Goal: Register for event/course

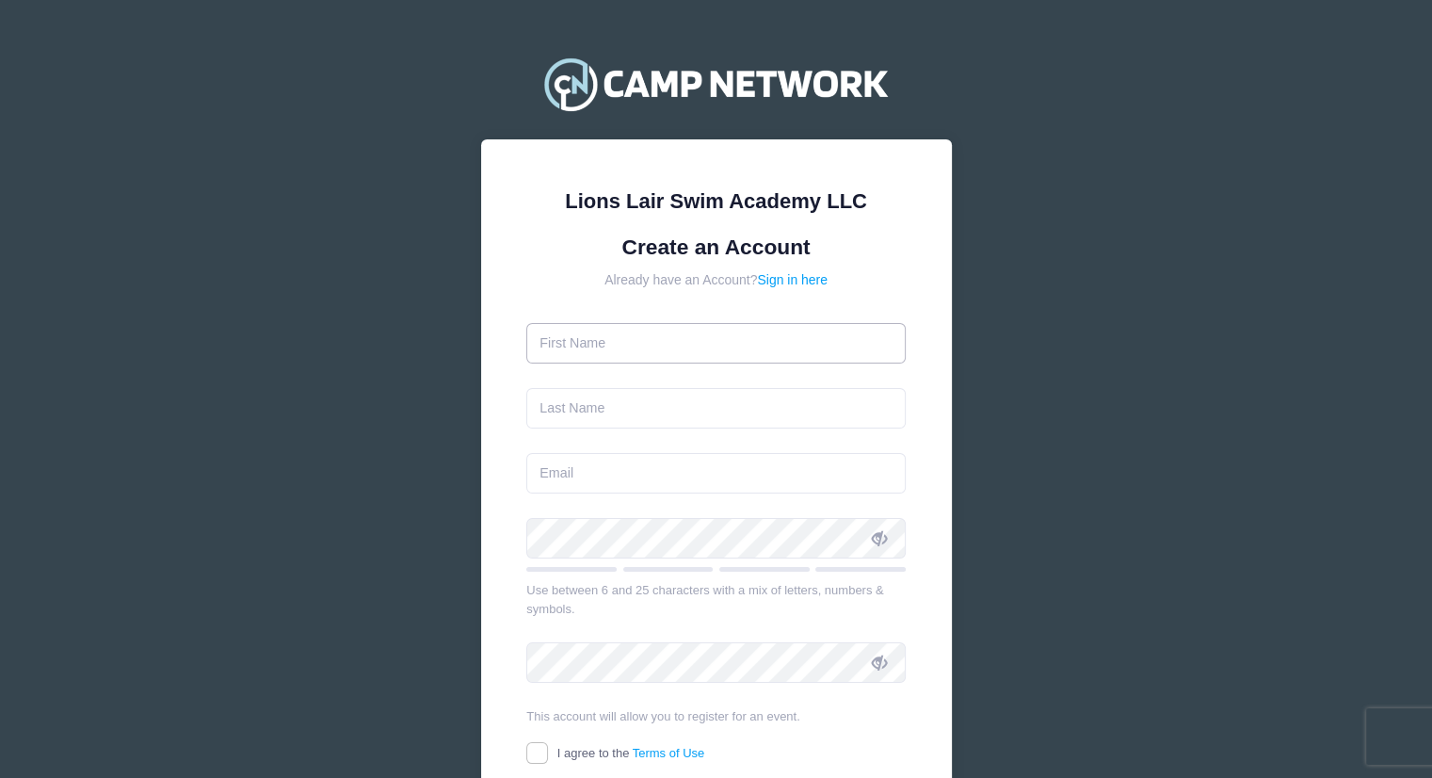
click at [645, 334] on input "text" at bounding box center [715, 343] width 379 height 40
type input "Yixin"
type input "[PERSON_NAME]"
type input "[EMAIL_ADDRESS][DOMAIN_NAME]"
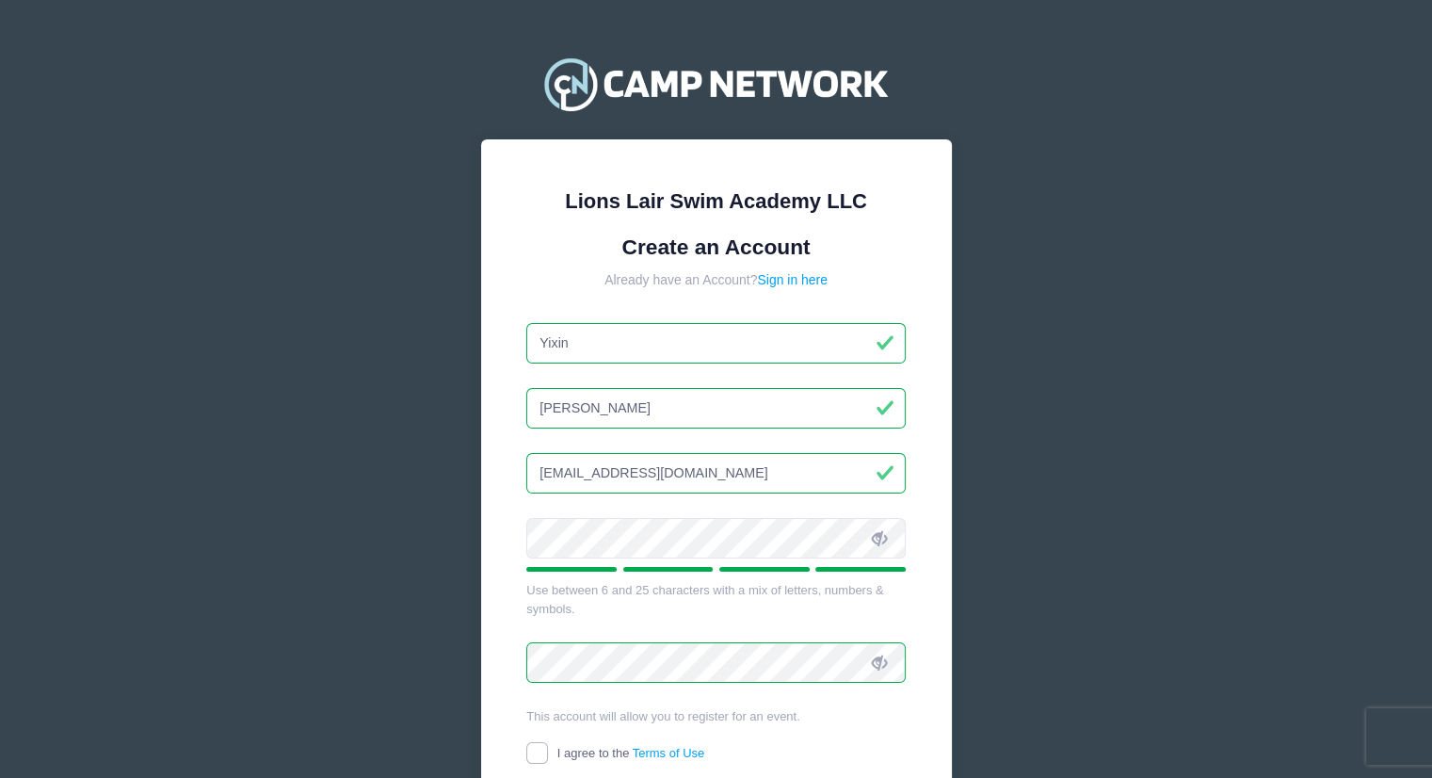
click at [531, 754] on input "I agree to the Terms of Use" at bounding box center [537, 753] width 22 height 22
checkbox input "true"
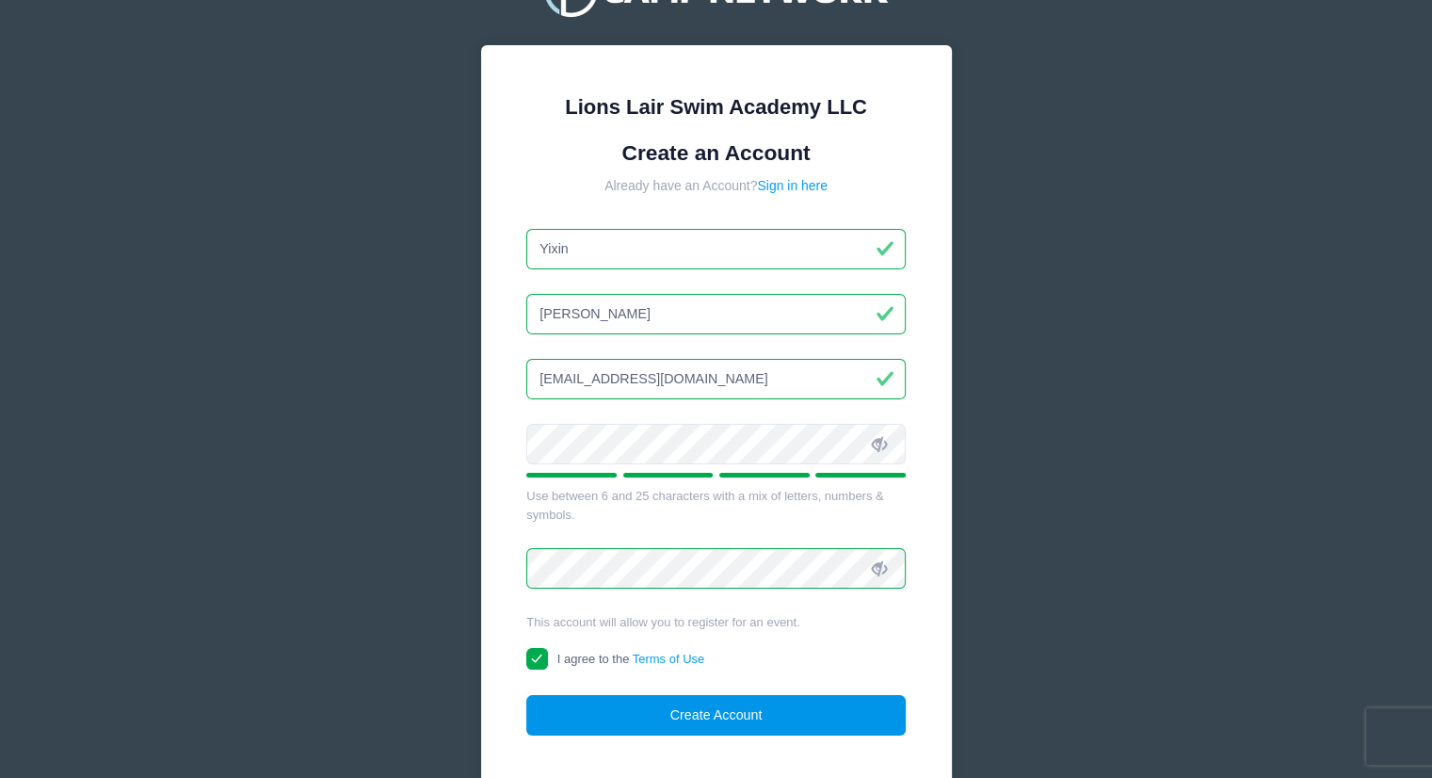
click at [689, 716] on button "Create Account" at bounding box center [715, 715] width 379 height 40
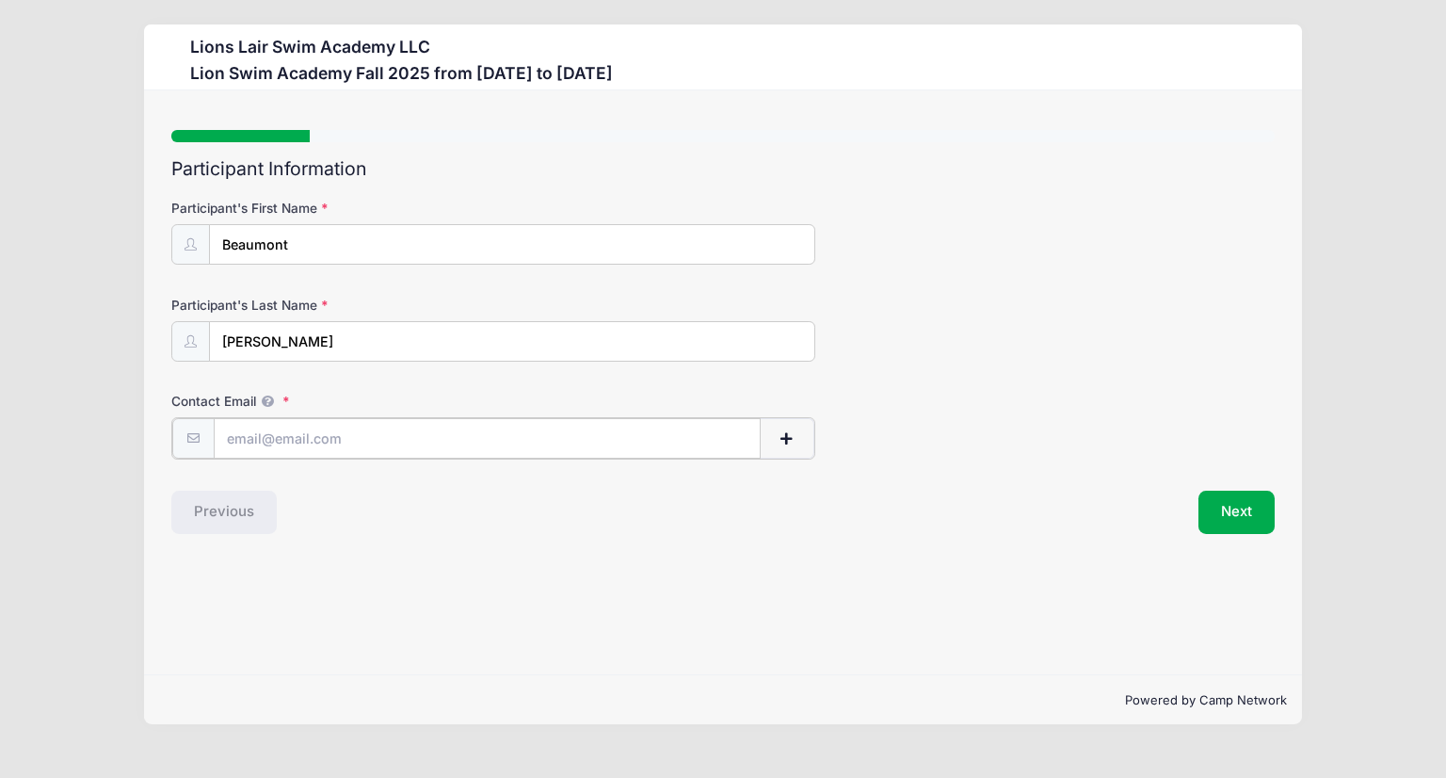
click at [341, 437] on input "Contact Email" at bounding box center [487, 438] width 547 height 40
type input "[EMAIL_ADDRESS][DOMAIN_NAME]"
click at [782, 441] on span "button" at bounding box center [786, 438] width 17 height 13
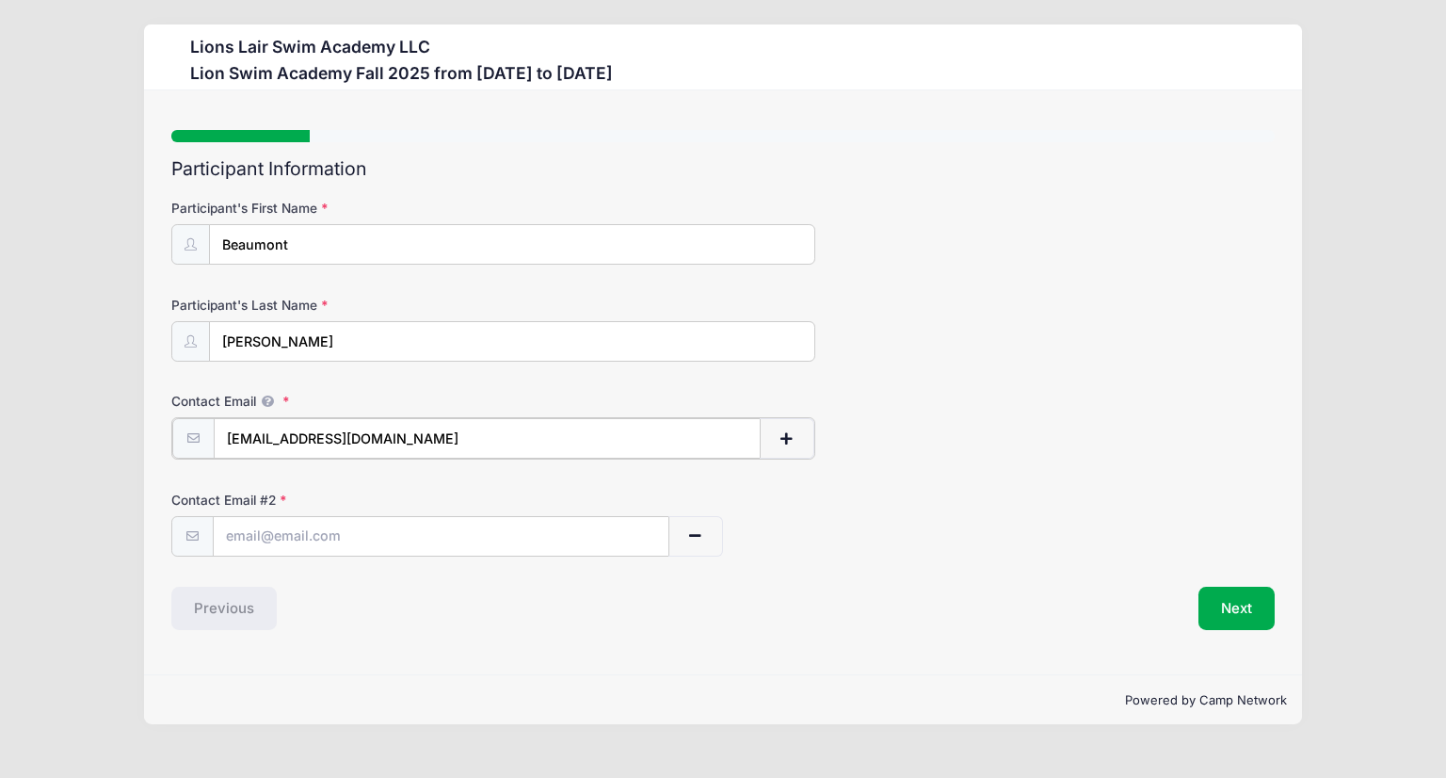
click at [782, 441] on span "button" at bounding box center [786, 438] width 17 height 13
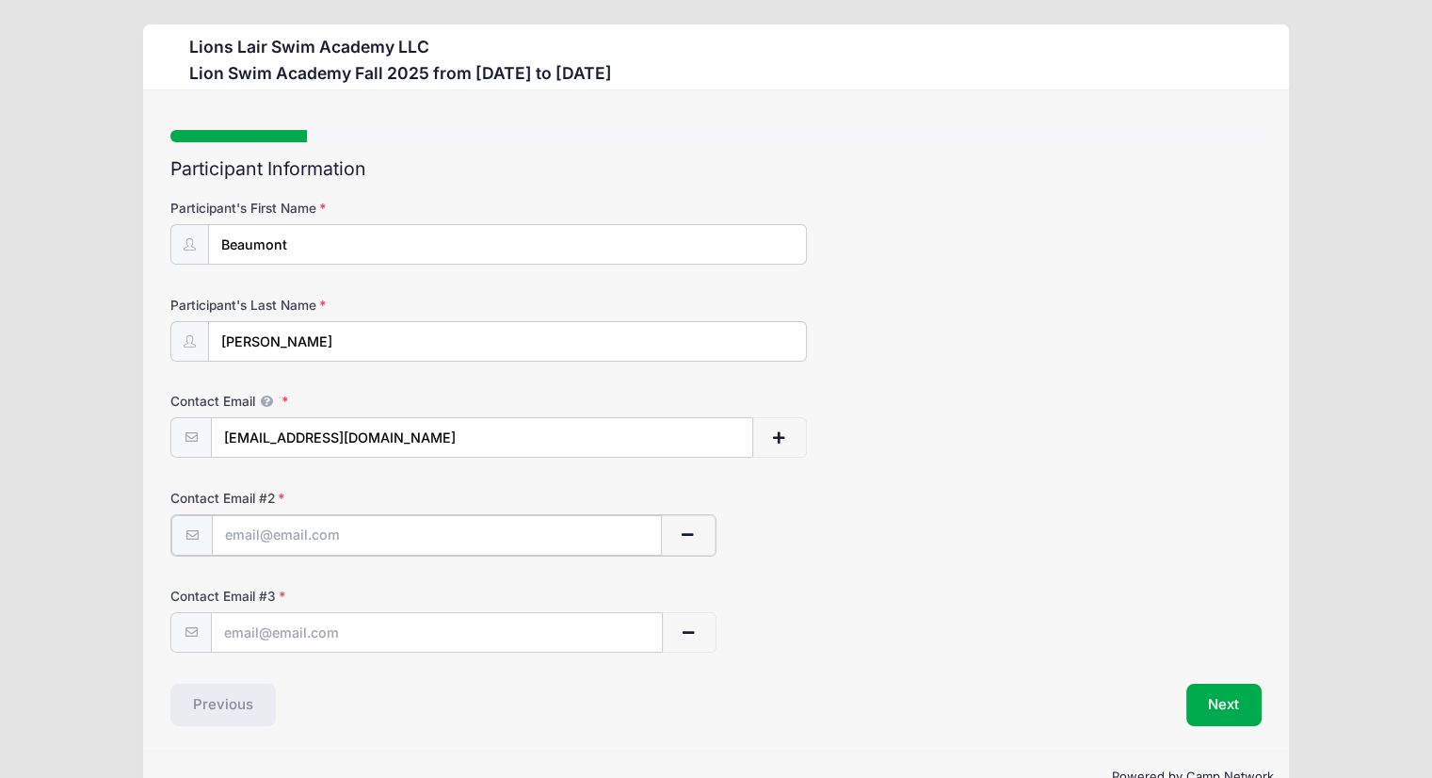
click at [324, 551] on input "text" at bounding box center [436, 535] width 449 height 40
type input "[EMAIL_ADDRESS][DOMAIN_NAME]"
click at [920, 618] on div "Contact Email # 3" at bounding box center [715, 618] width 1091 height 66
click at [1223, 707] on button "Next" at bounding box center [1224, 703] width 76 height 43
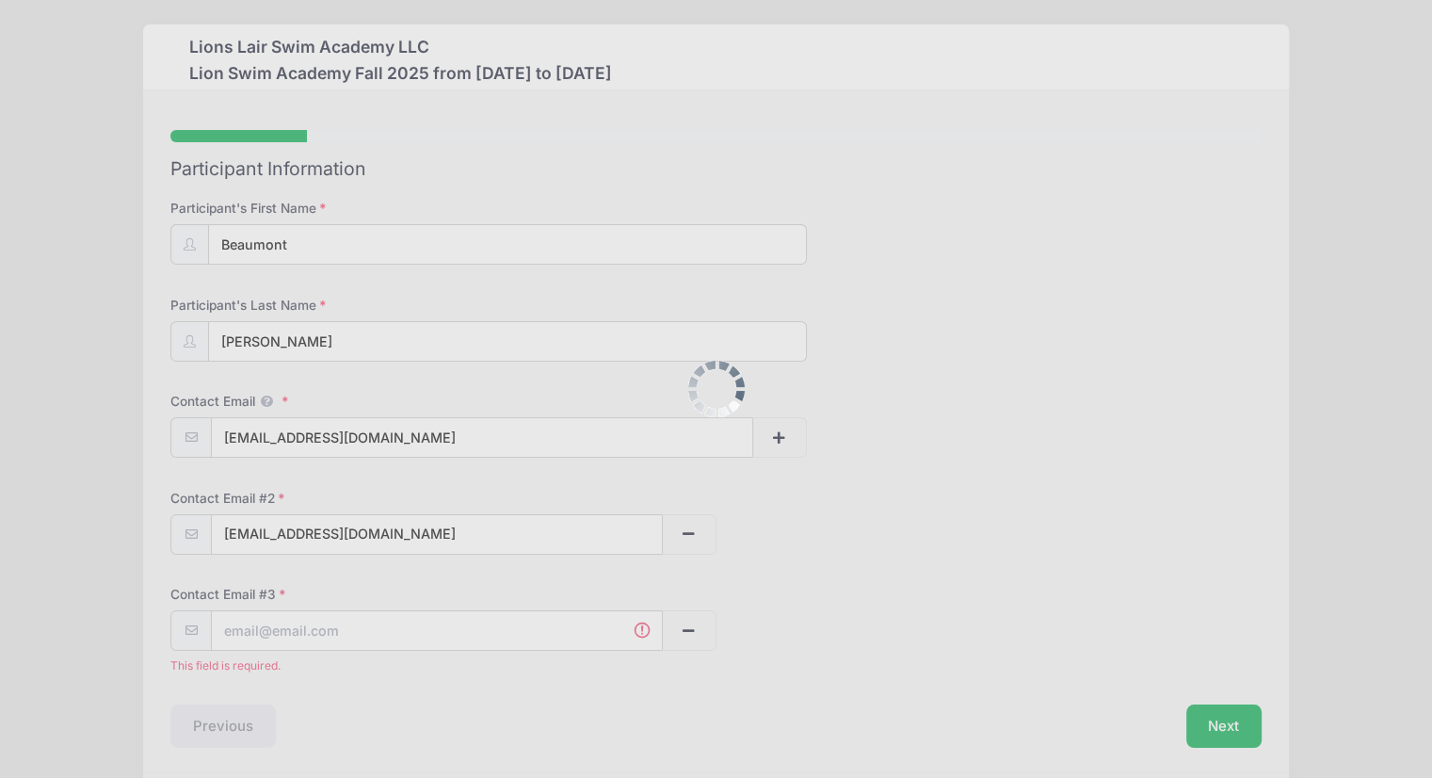
scroll to position [67, 0]
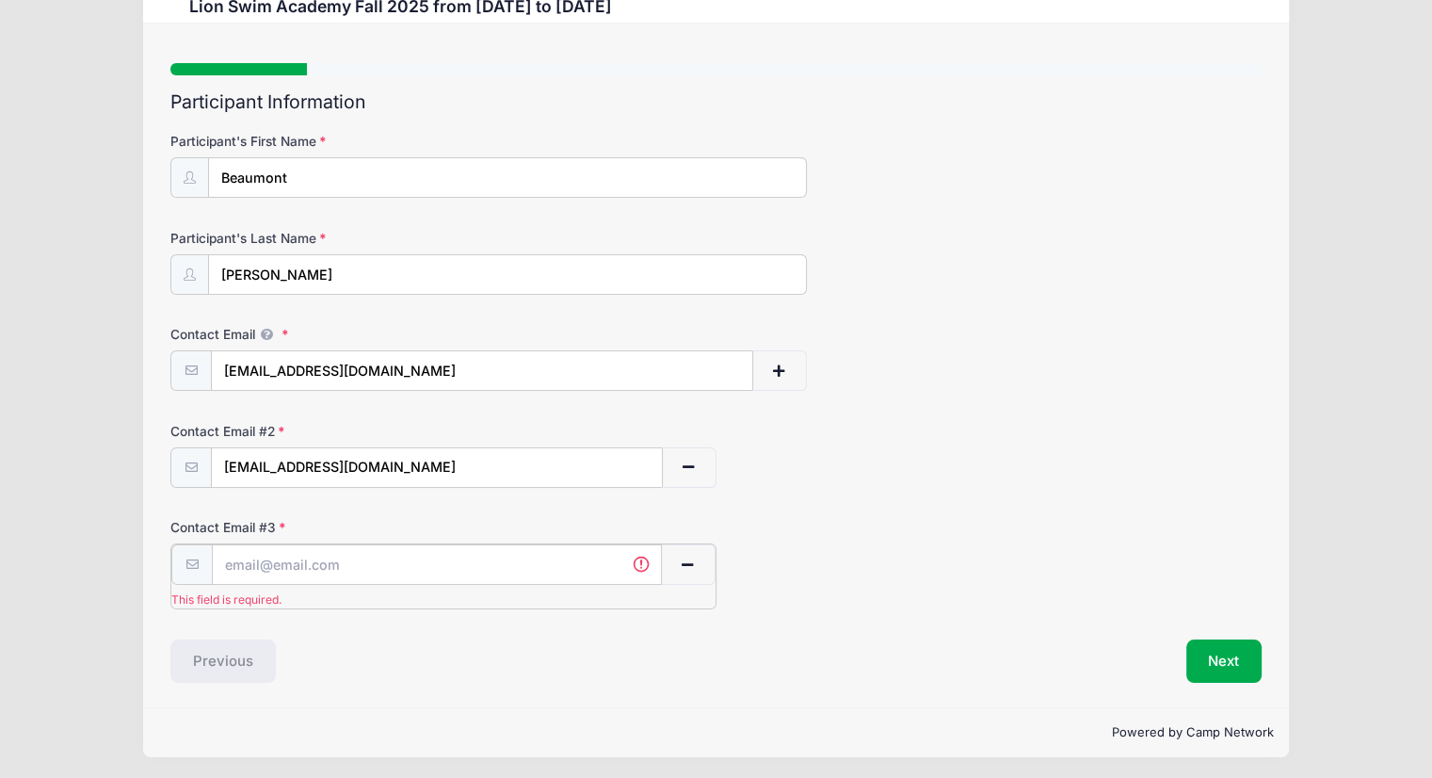
click at [310, 561] on input "text" at bounding box center [436, 564] width 449 height 40
click at [247, 566] on input "text" at bounding box center [436, 564] width 449 height 40
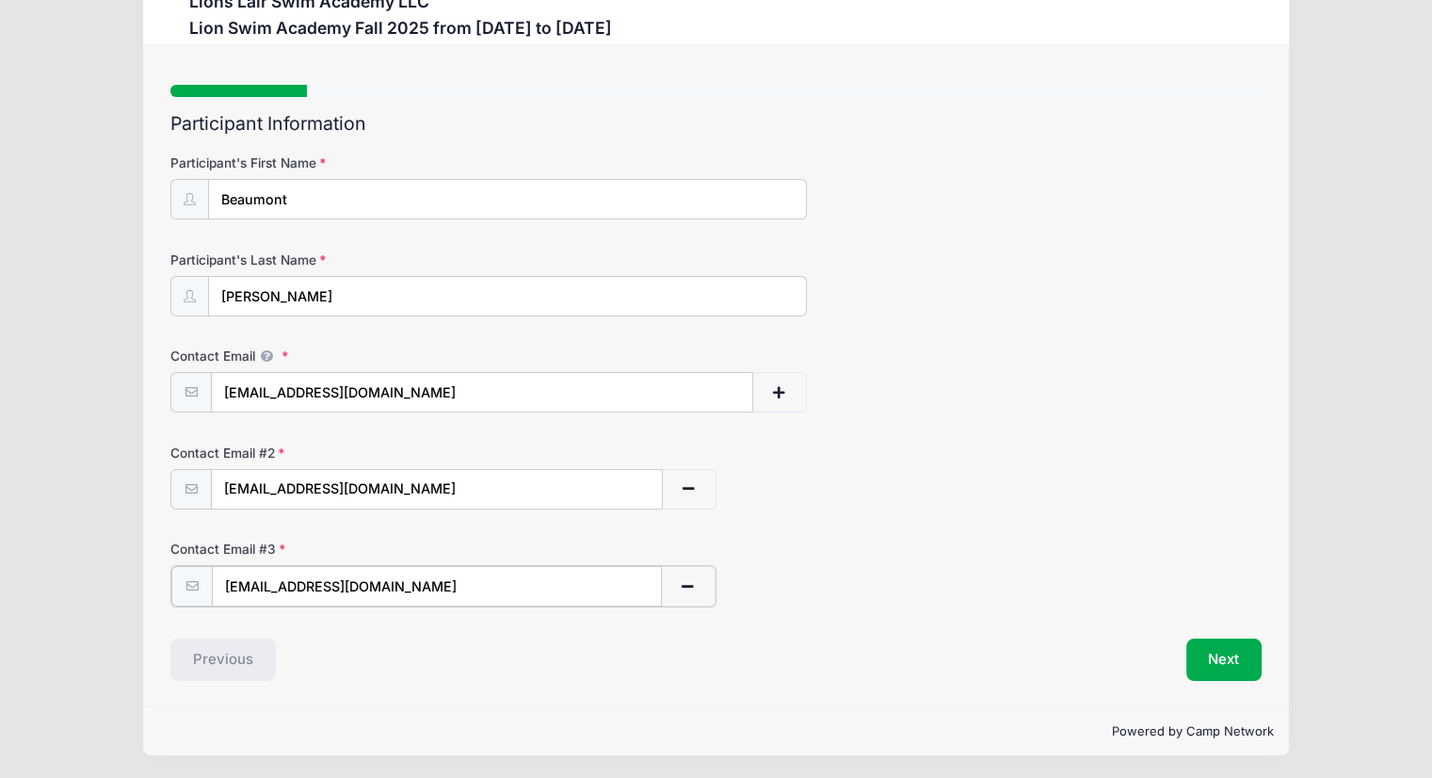
type input "[EMAIL_ADDRESS][DOMAIN_NAME]"
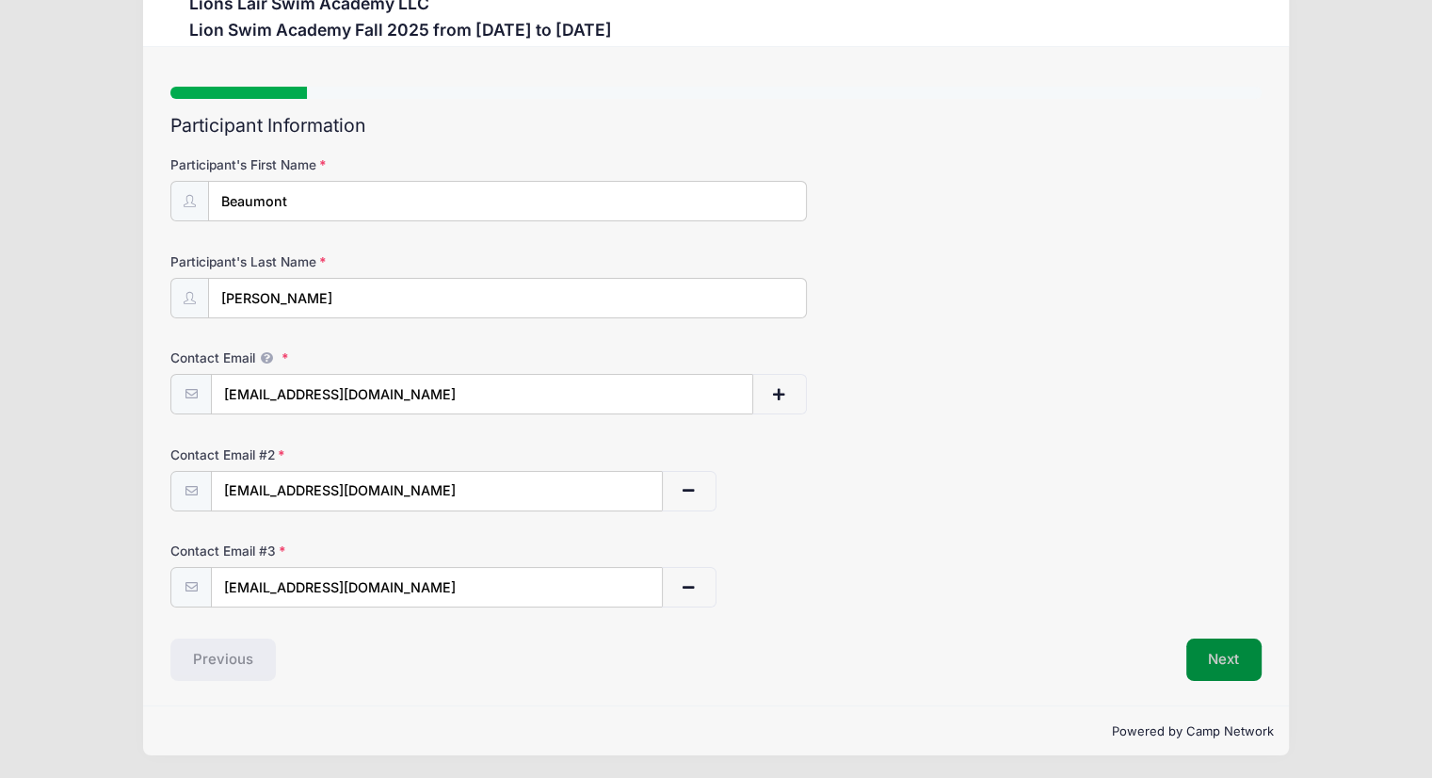
click at [1208, 660] on button "Next" at bounding box center [1224, 659] width 76 height 43
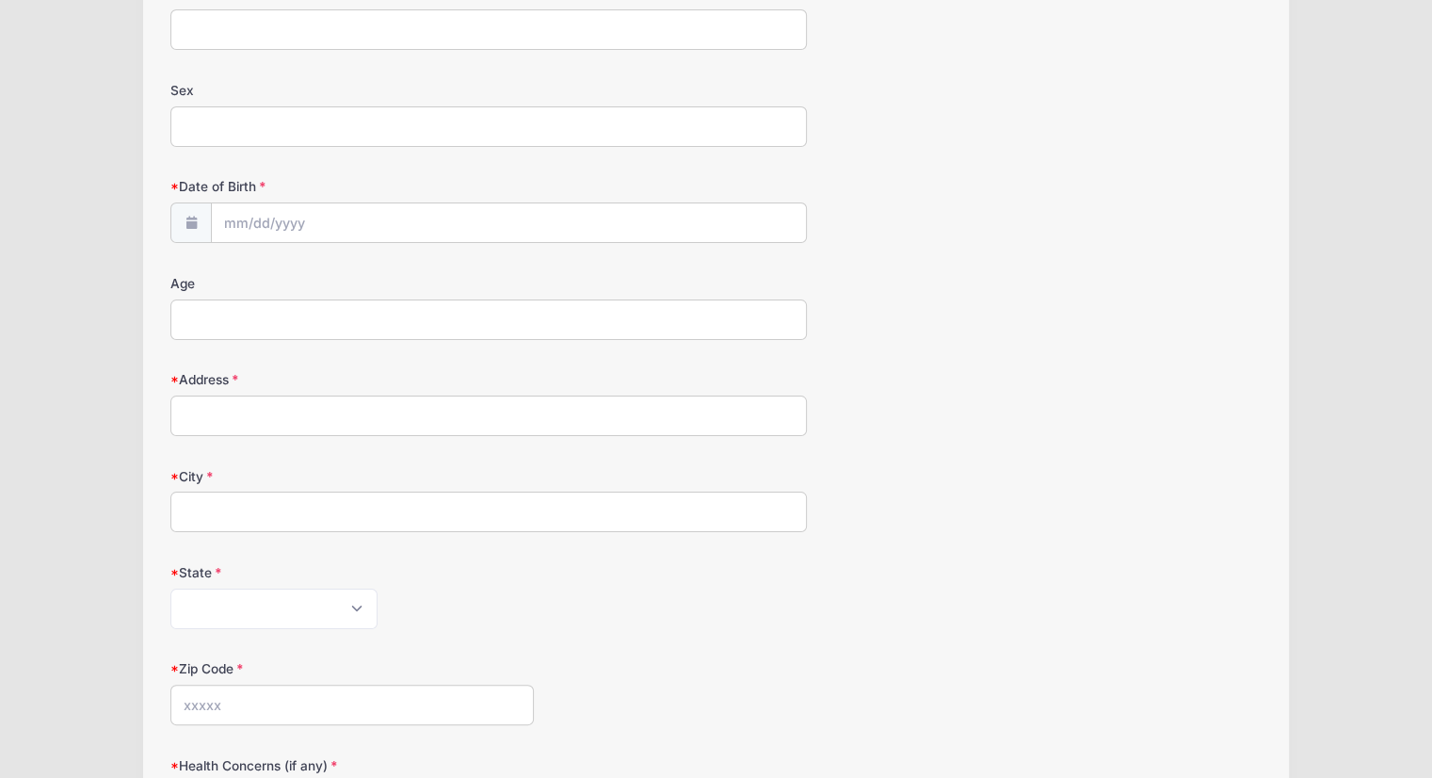
scroll to position [26, 0]
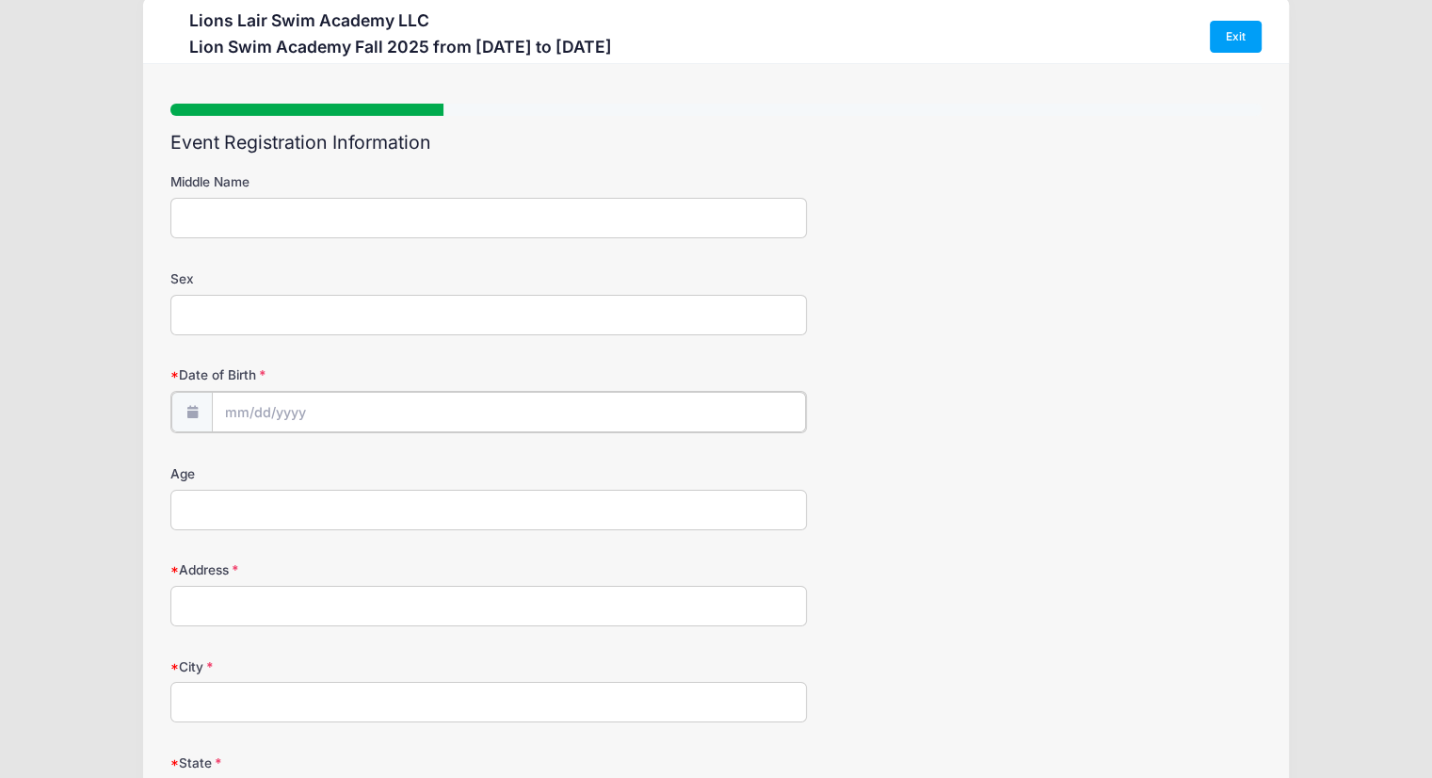
click at [290, 415] on input "Date of Birth" at bounding box center [509, 412] width 594 height 40
click at [241, 410] on input "Date of Birth" at bounding box center [509, 412] width 594 height 40
click at [241, 459] on icon at bounding box center [239, 462] width 12 height 12
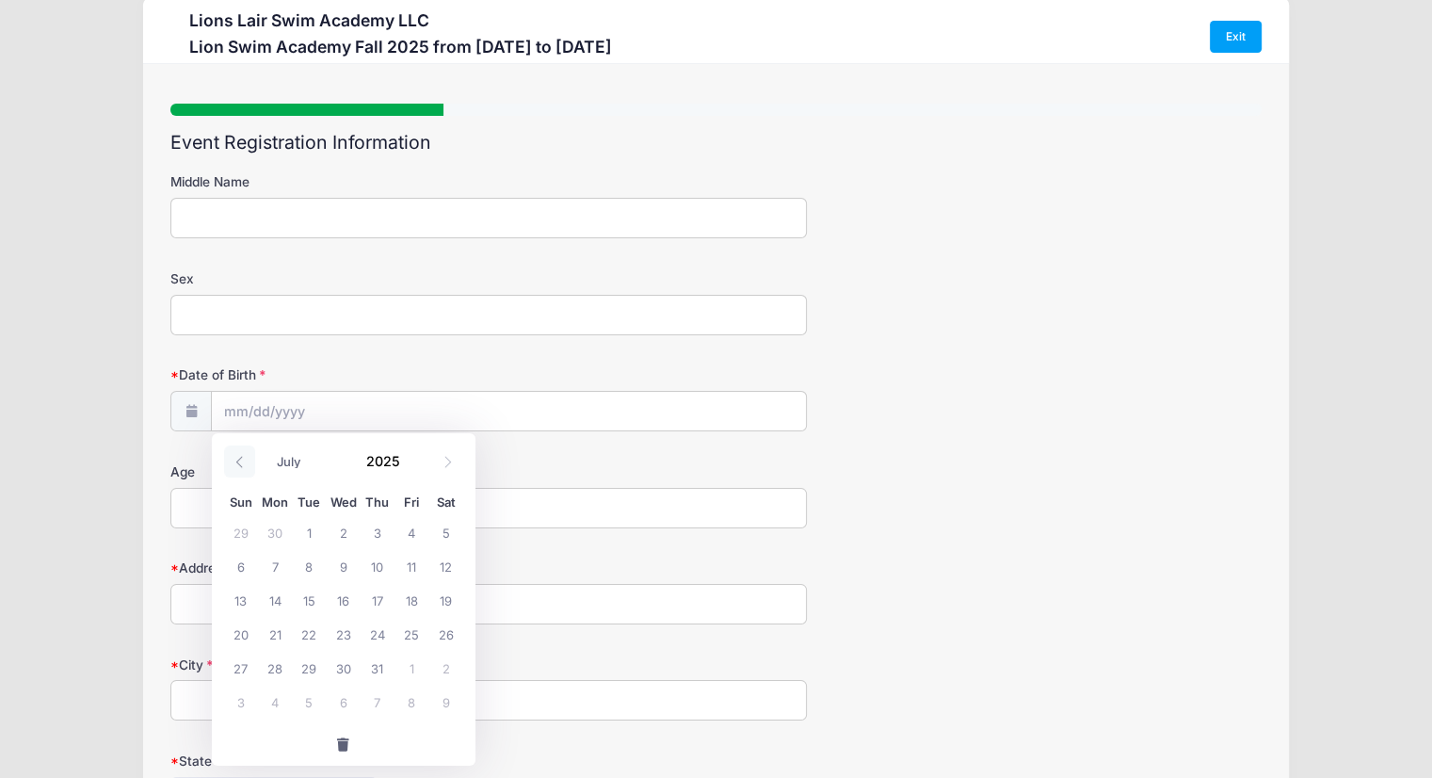
click at [241, 459] on icon at bounding box center [239, 462] width 12 height 12
select select "4"
click at [406, 462] on span at bounding box center [412, 467] width 13 height 14
click at [413, 464] on span at bounding box center [412, 467] width 13 height 14
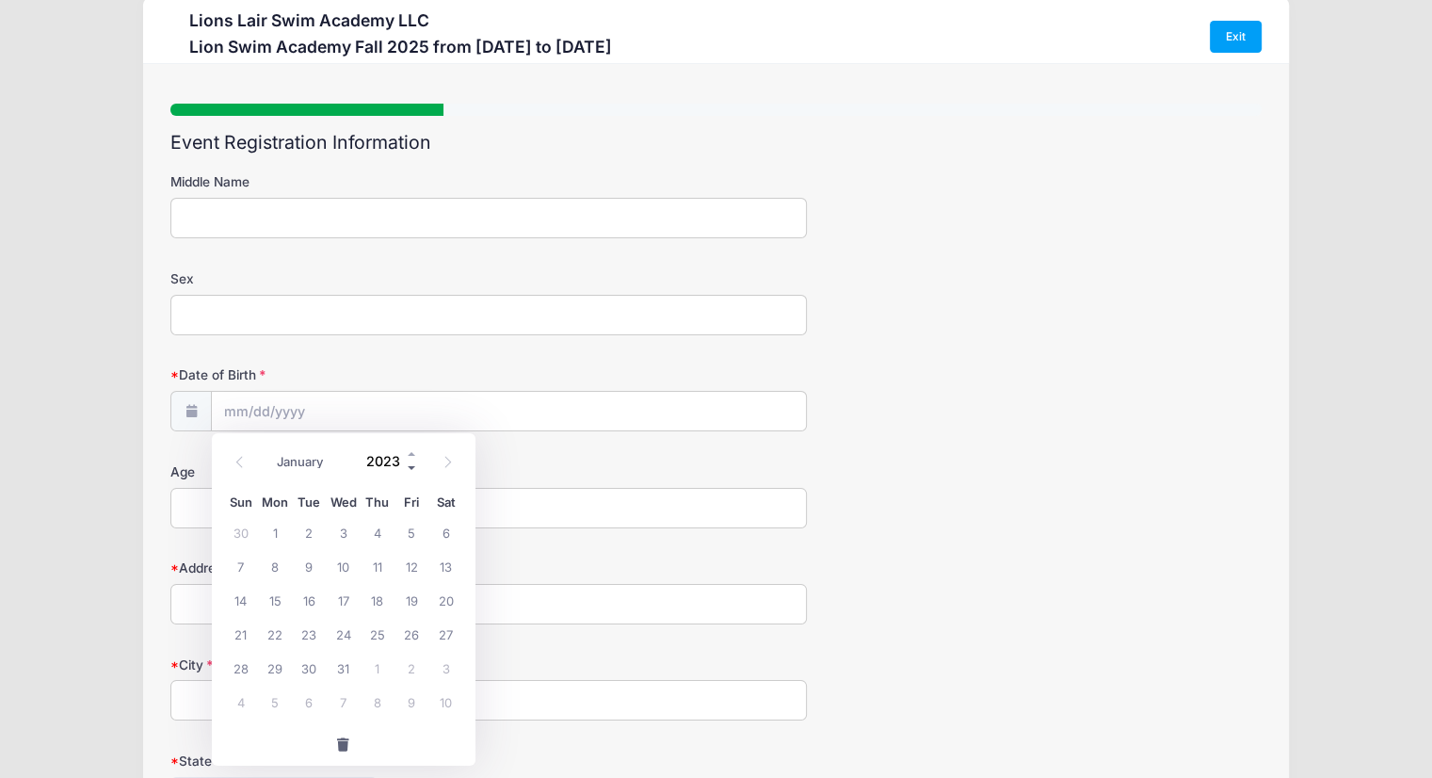
click at [413, 464] on span at bounding box center [412, 467] width 13 height 14
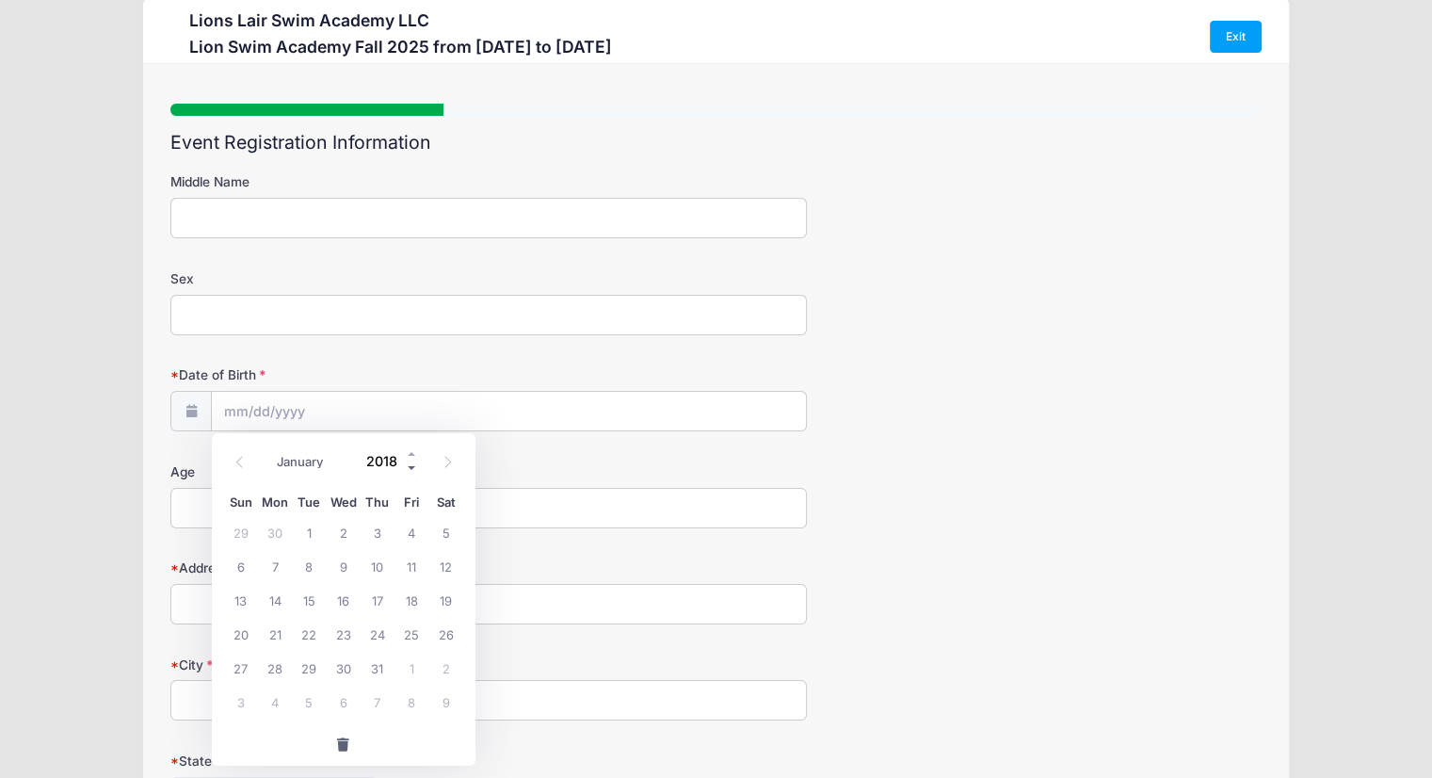
click at [413, 464] on span at bounding box center [412, 467] width 13 height 14
type input "2016"
click at [236, 465] on icon at bounding box center [239, 462] width 12 height 12
click at [447, 462] on icon at bounding box center [448, 462] width 12 height 12
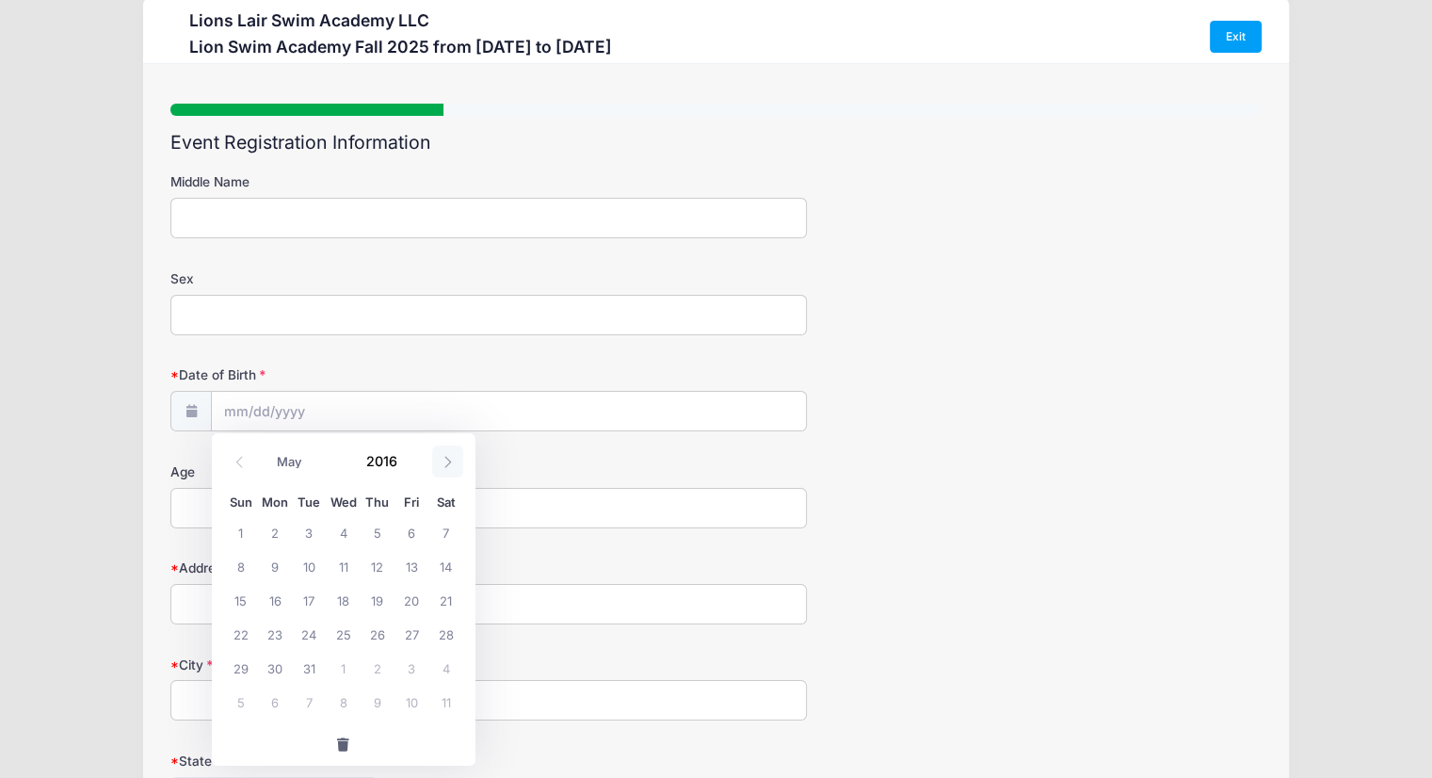
click at [447, 462] on icon at bounding box center [448, 462] width 12 height 12
select select "7"
click at [303, 570] on span "9" at bounding box center [309, 566] width 34 height 34
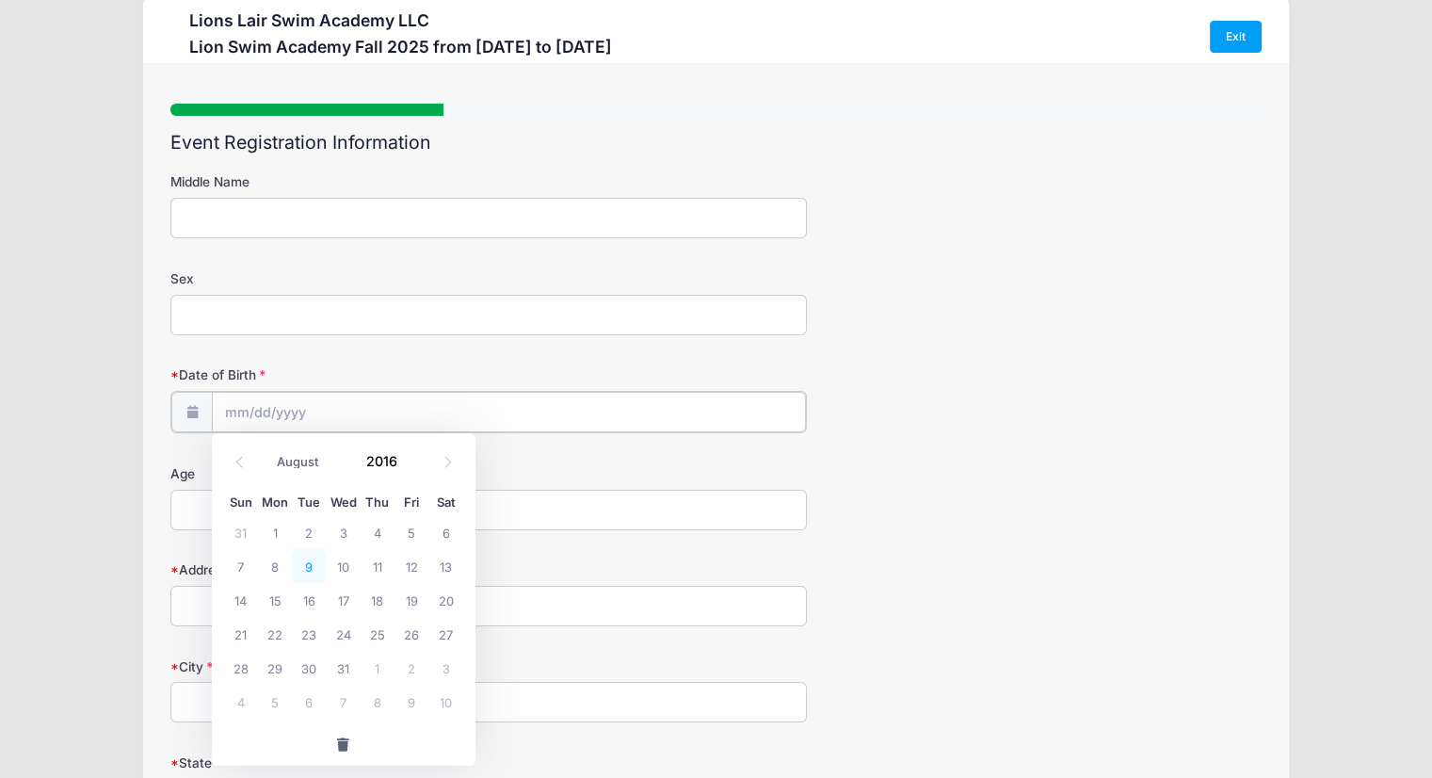
type input "[DATE]"
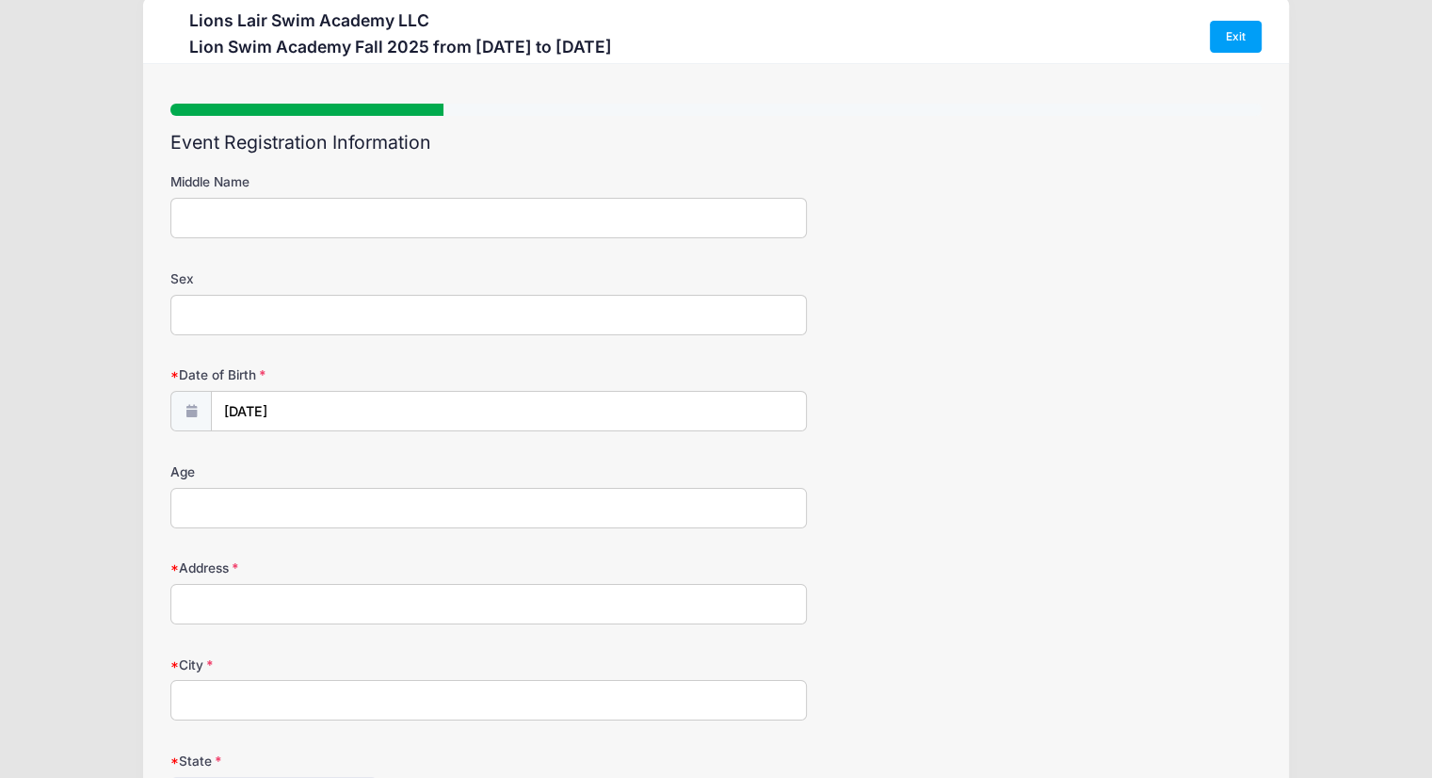
click at [255, 607] on input "Address" at bounding box center [488, 604] width 636 height 40
click at [213, 514] on input "Age" at bounding box center [488, 508] width 636 height 40
type input "9"
click at [242, 223] on input "Middle Name" at bounding box center [488, 218] width 636 height 40
click at [250, 314] on input "Sex" at bounding box center [488, 315] width 636 height 40
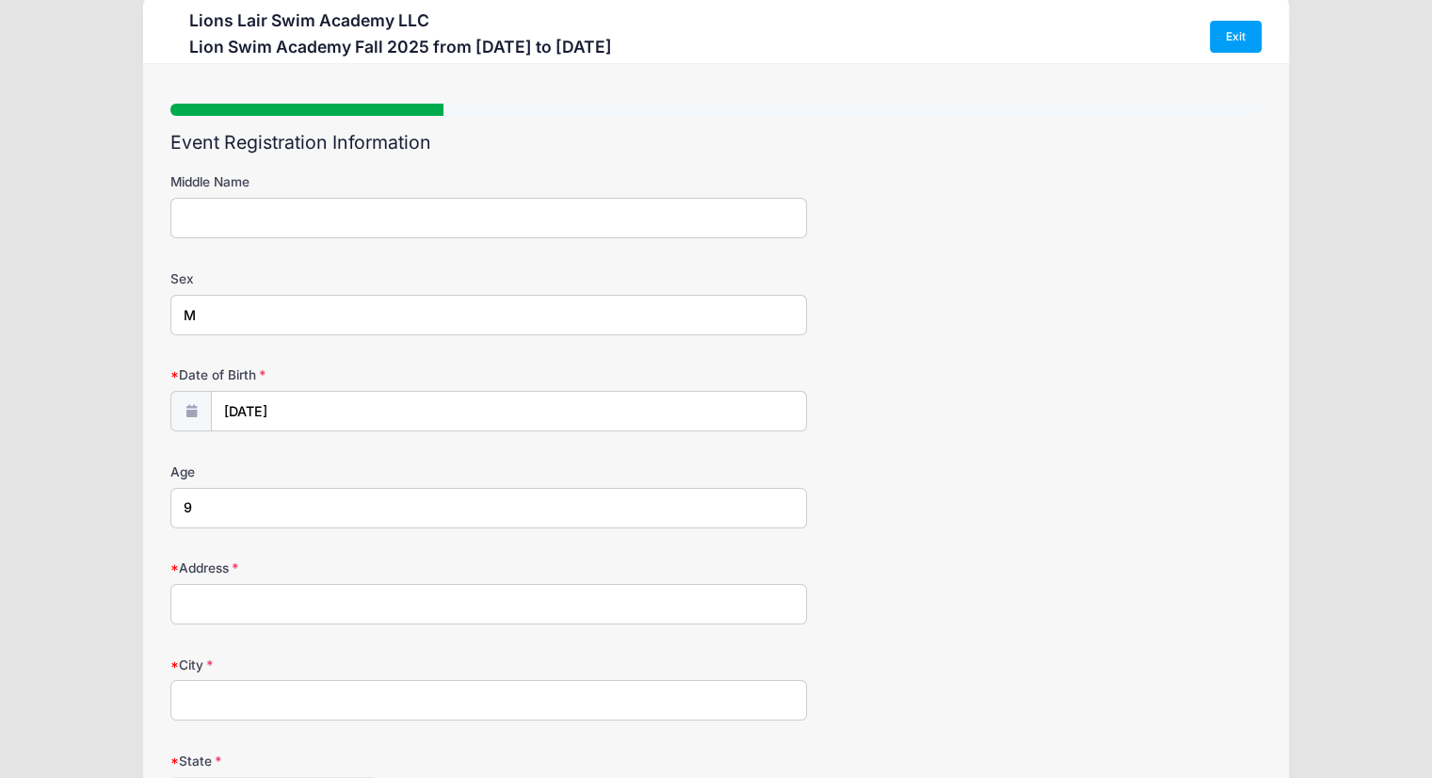
type input "M"
click at [256, 216] on input "Middle Name" at bounding box center [488, 218] width 636 height 40
type input "[PERSON_NAME]"
click at [260, 514] on input "9" at bounding box center [488, 508] width 636 height 40
click at [245, 598] on input "Address" at bounding box center [488, 604] width 636 height 40
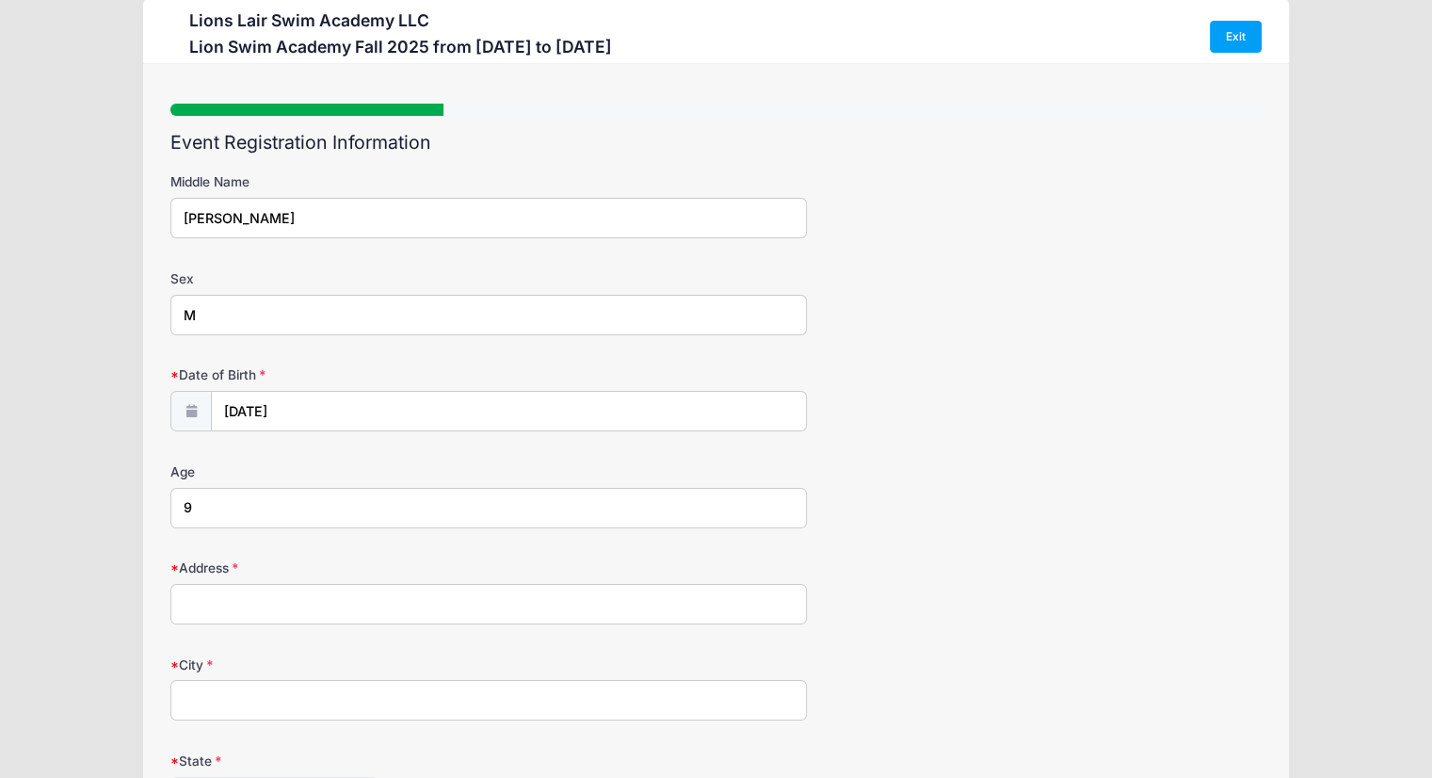
type input "400 Convent Avenue"
type input "[US_STATE]"
select select "NY"
type input "10031"
click at [378, 592] on input "400 Convent Avenue" at bounding box center [488, 604] width 636 height 40
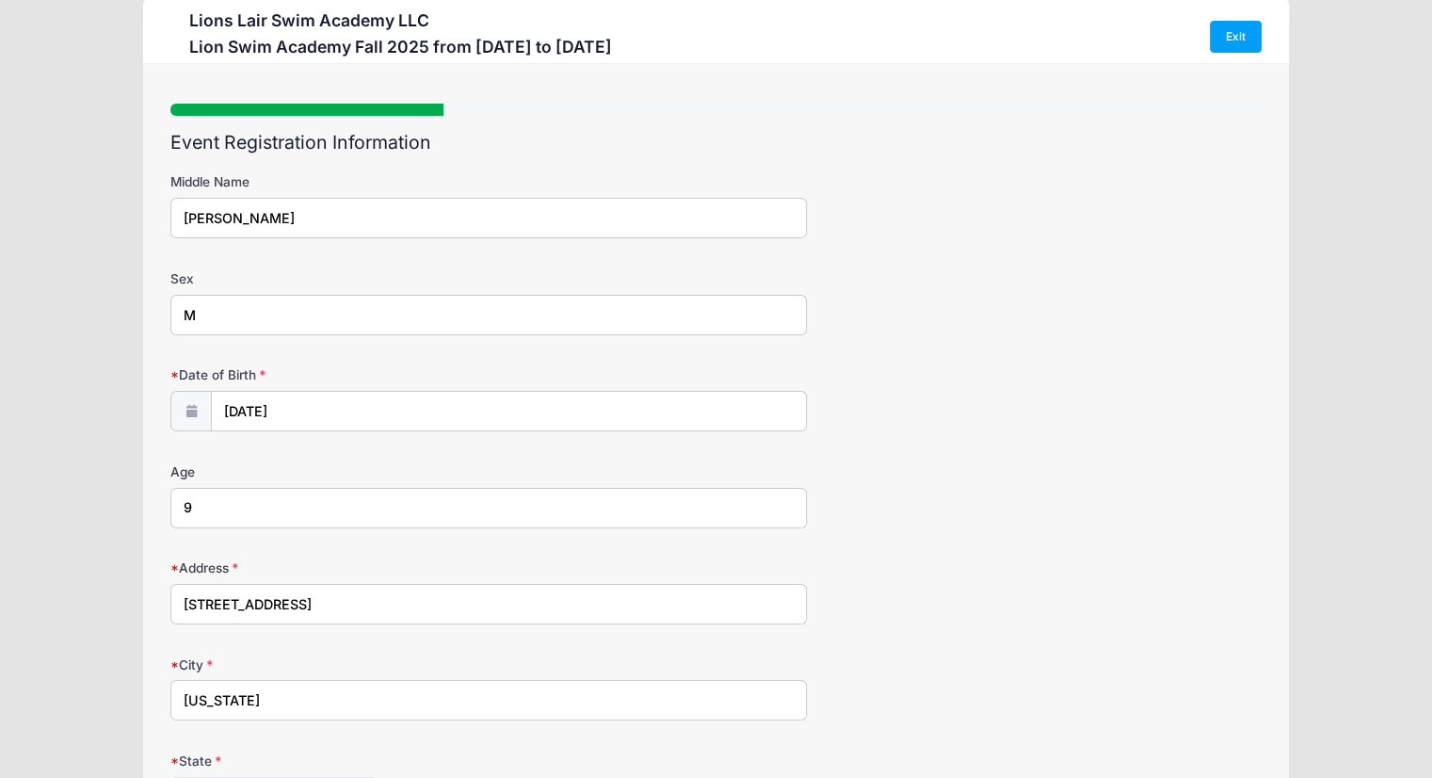
type input "[STREET_ADDRESS]"
click at [972, 507] on div "Age 9" at bounding box center [715, 495] width 1091 height 66
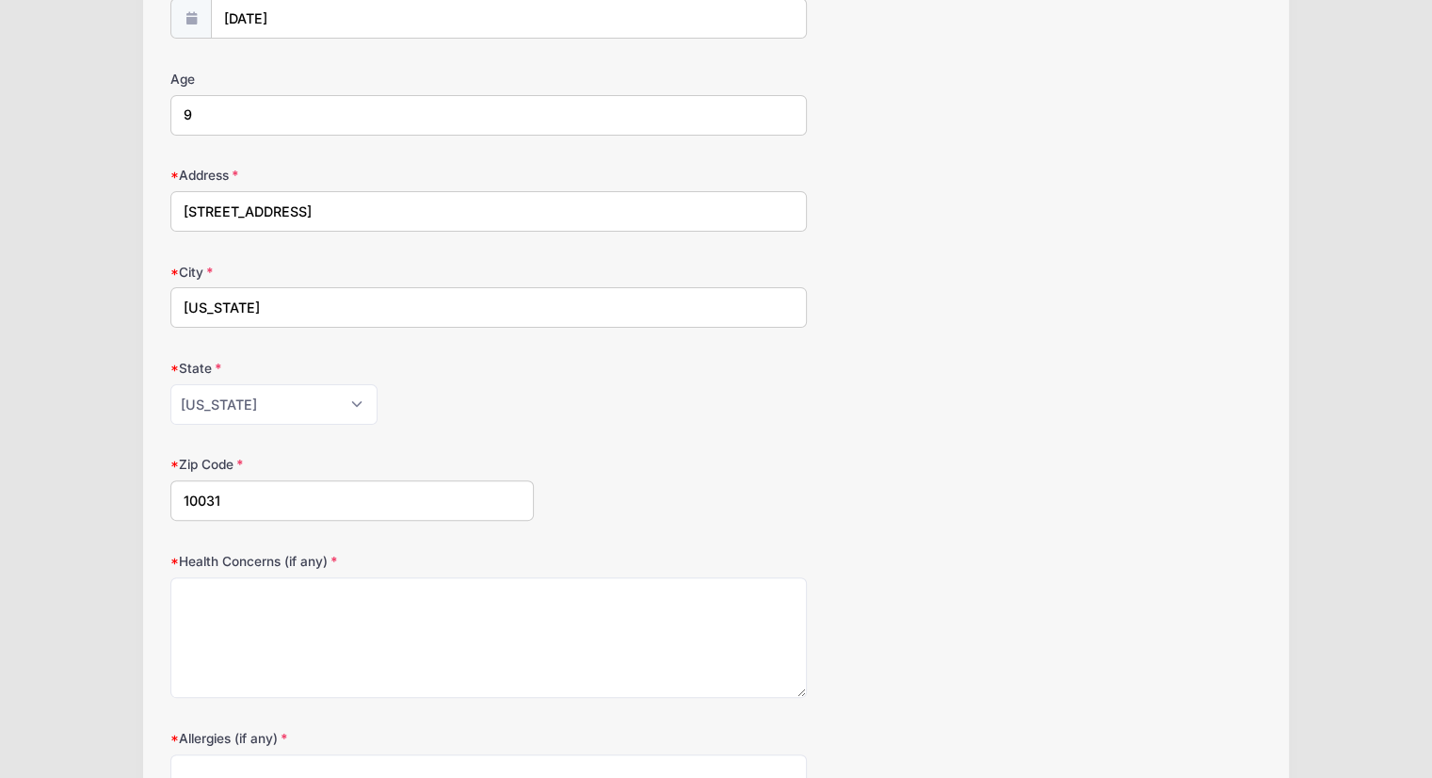
scroll to position [591, 0]
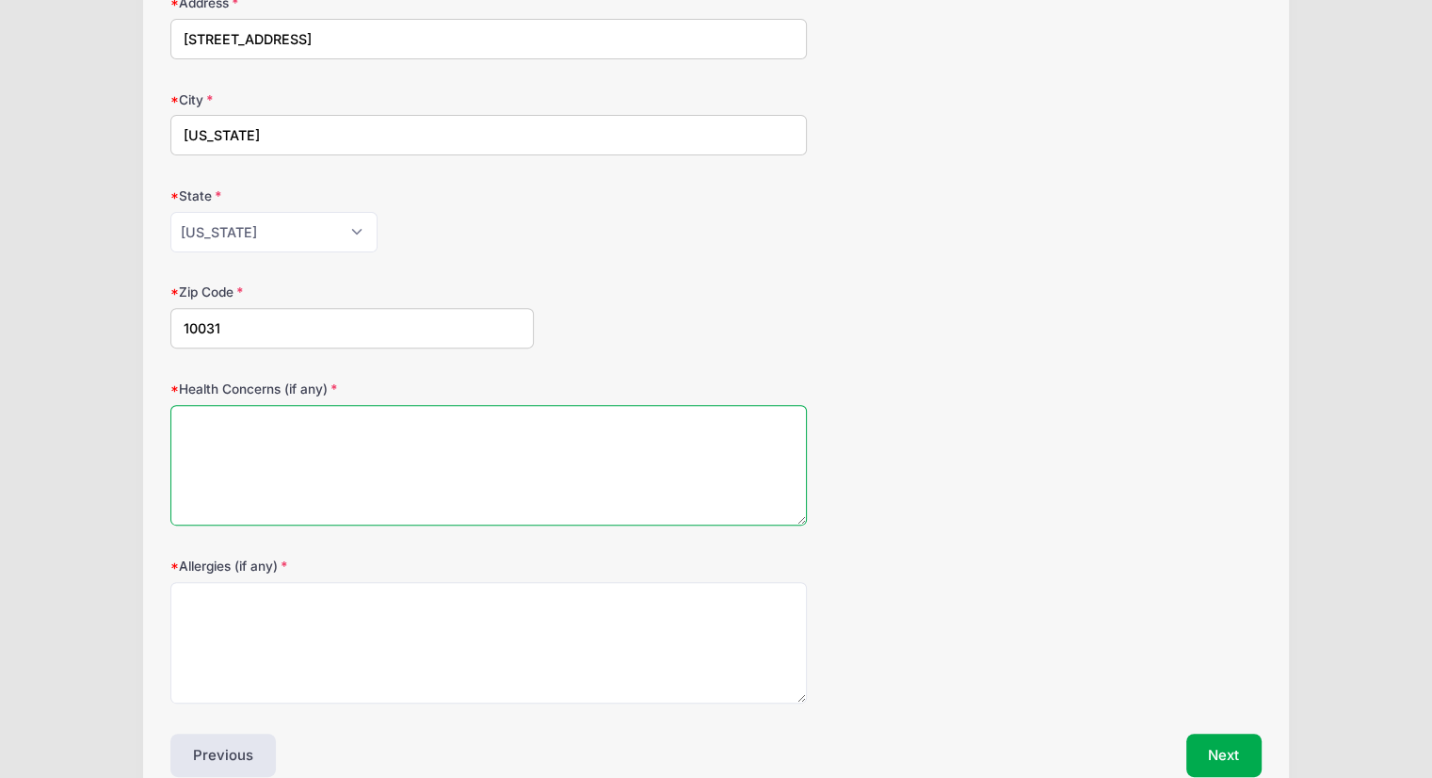
click at [422, 444] on textarea "Health Concerns (if any)" at bounding box center [488, 465] width 636 height 121
type textarea "NA"
click at [387, 622] on textarea "Allergies (if any)" at bounding box center [488, 642] width 636 height 121
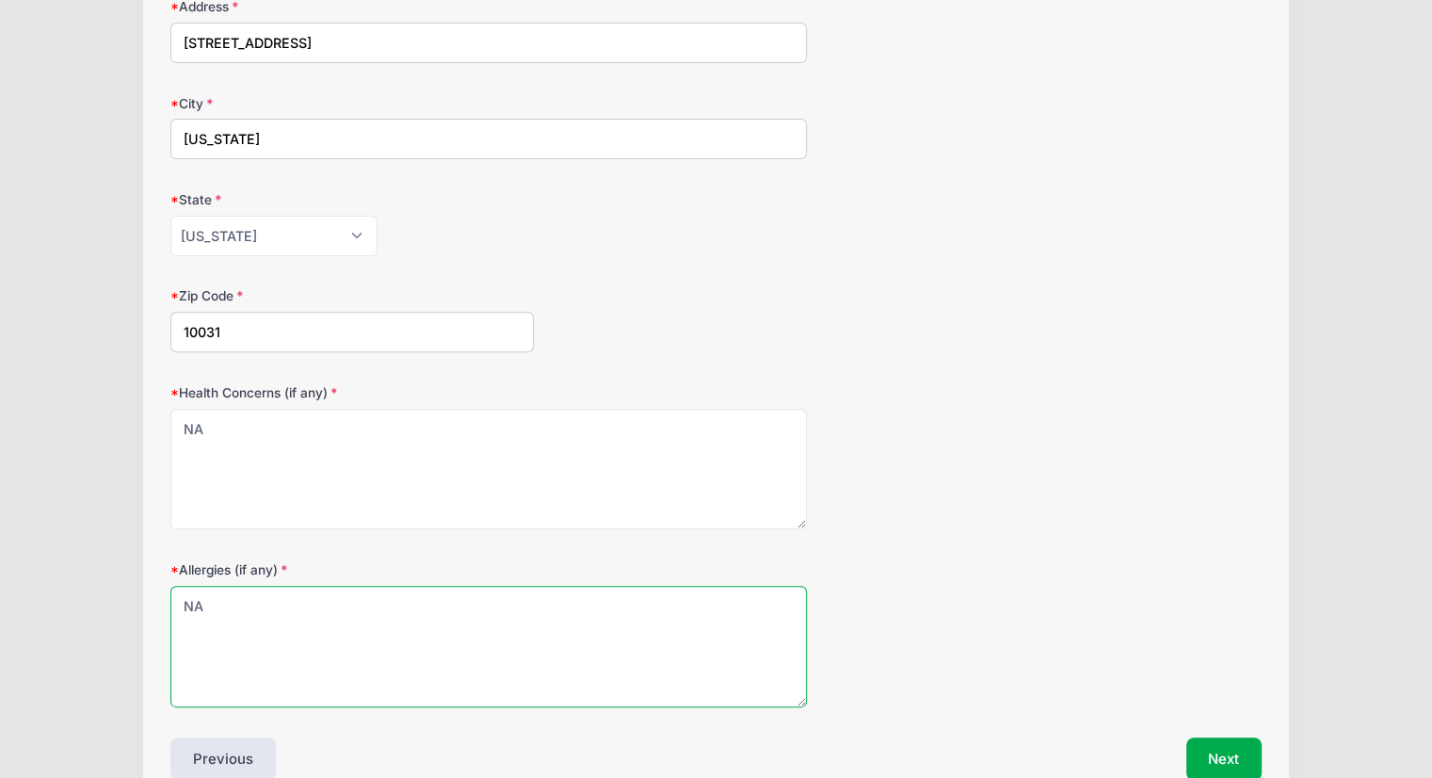
scroll to position [685, 0]
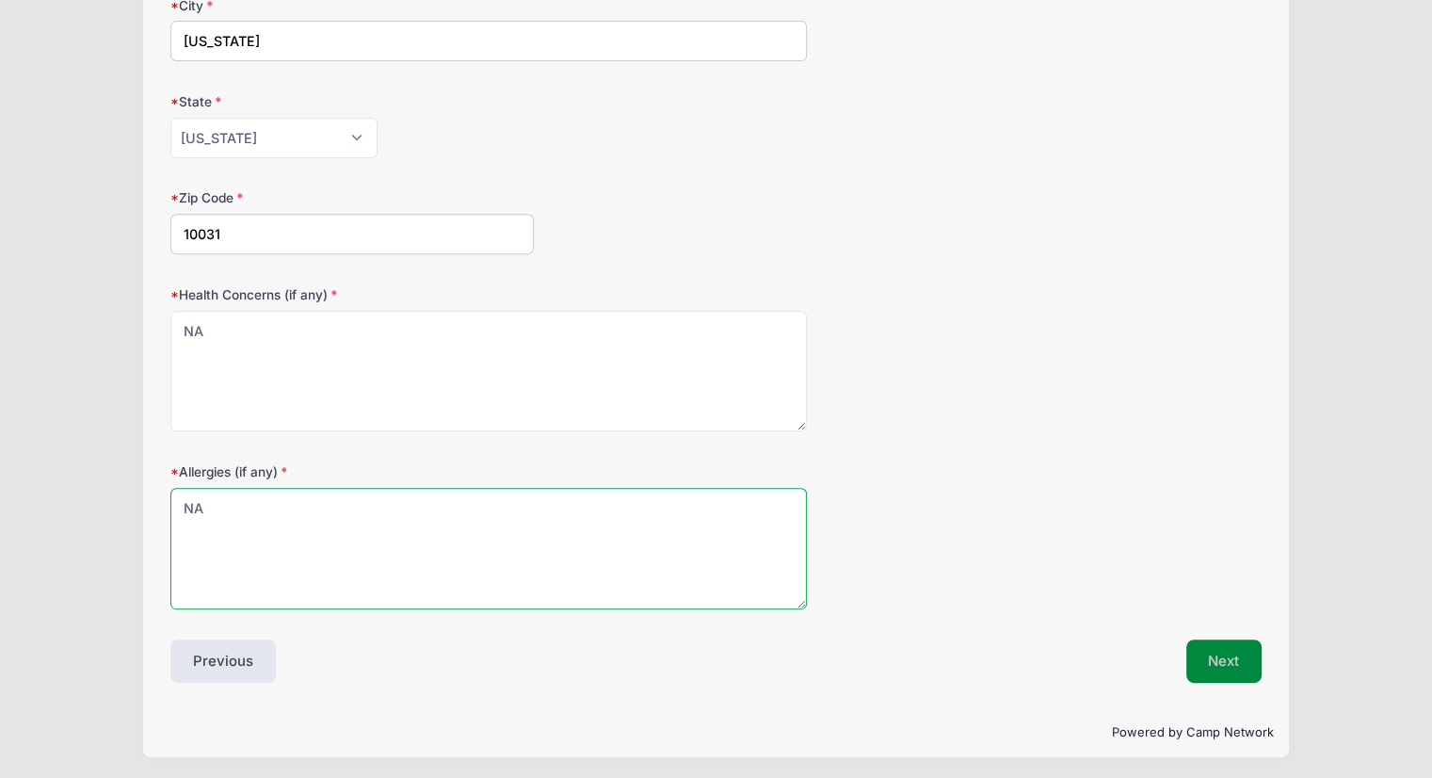
type textarea "NA"
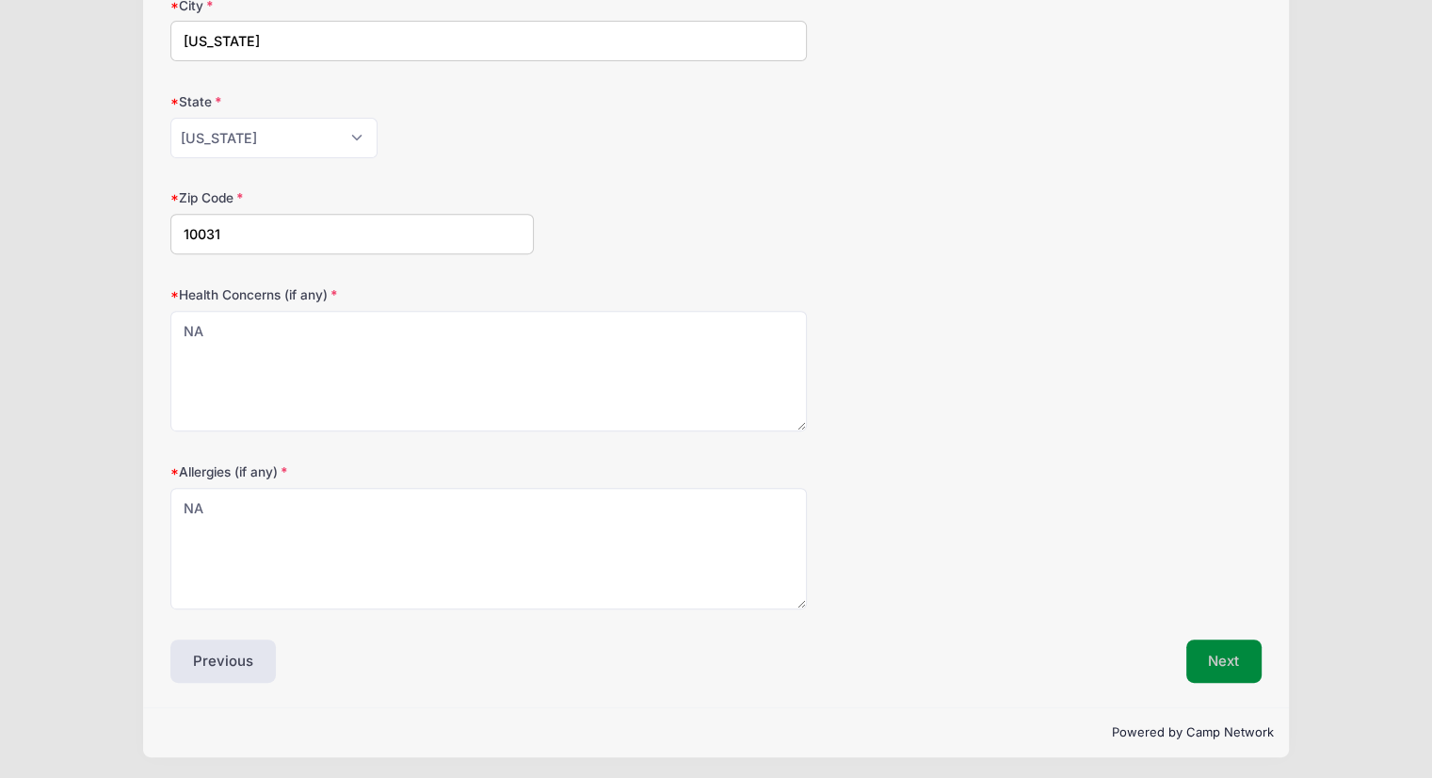
click at [1239, 664] on button "Next" at bounding box center [1224, 660] width 76 height 43
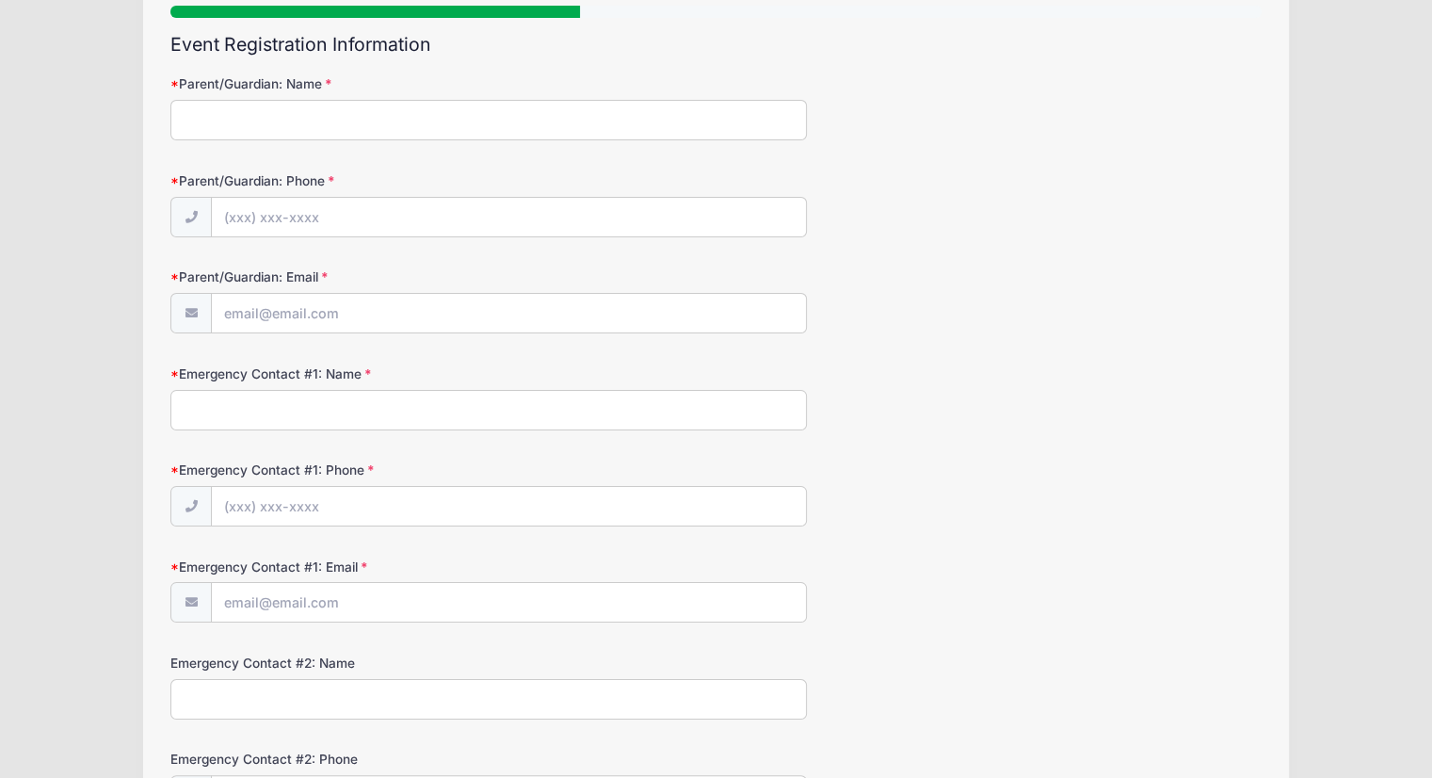
scroll to position [0, 0]
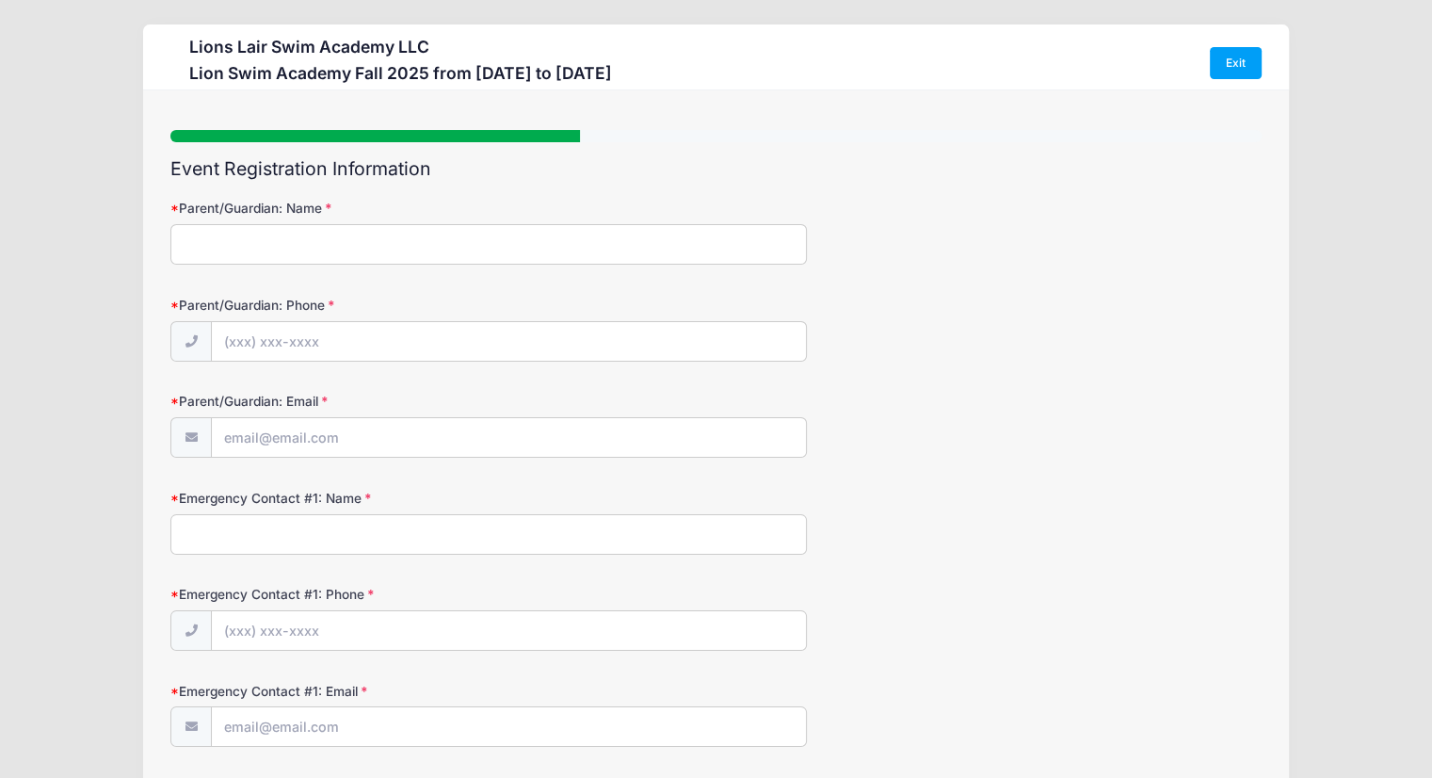
click at [259, 238] on input "Parent/Guardian: Name" at bounding box center [488, 244] width 636 height 40
type input "[PERSON_NAME]"
type input "[PHONE_NUMBER]"
type input "[EMAIL_ADDRESS][DOMAIN_NAME]"
click at [264, 526] on input "Emergency Contact #1: Name" at bounding box center [488, 534] width 636 height 40
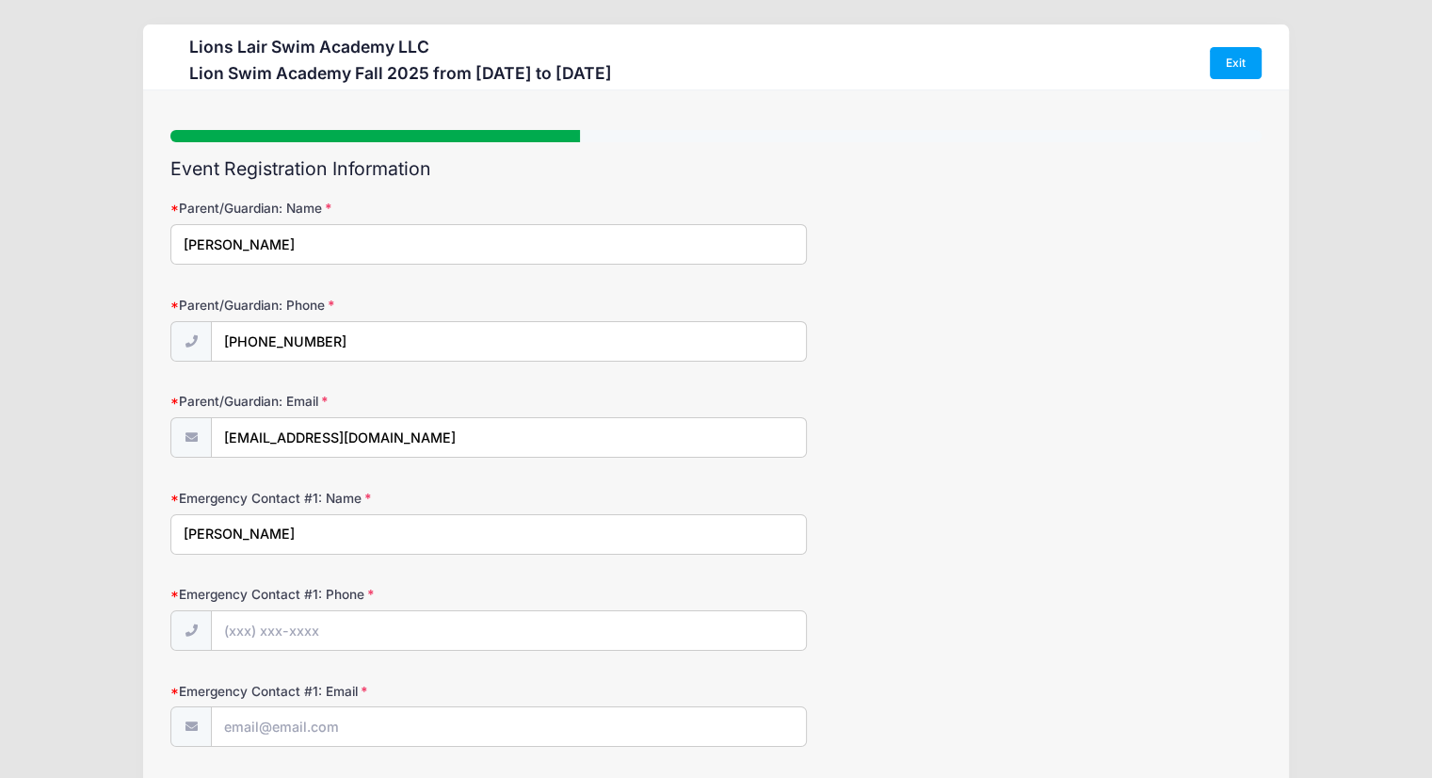
type input "[PERSON_NAME]"
click at [274, 635] on input "Emergency Contact #1: Phone" at bounding box center [509, 631] width 594 height 40
type input "[PHONE_NUMBER]"
click at [289, 733] on input "Emergency Contact #1: Email" at bounding box center [509, 727] width 594 height 40
type input "[EMAIL_ADDRESS][DOMAIN_NAME]"
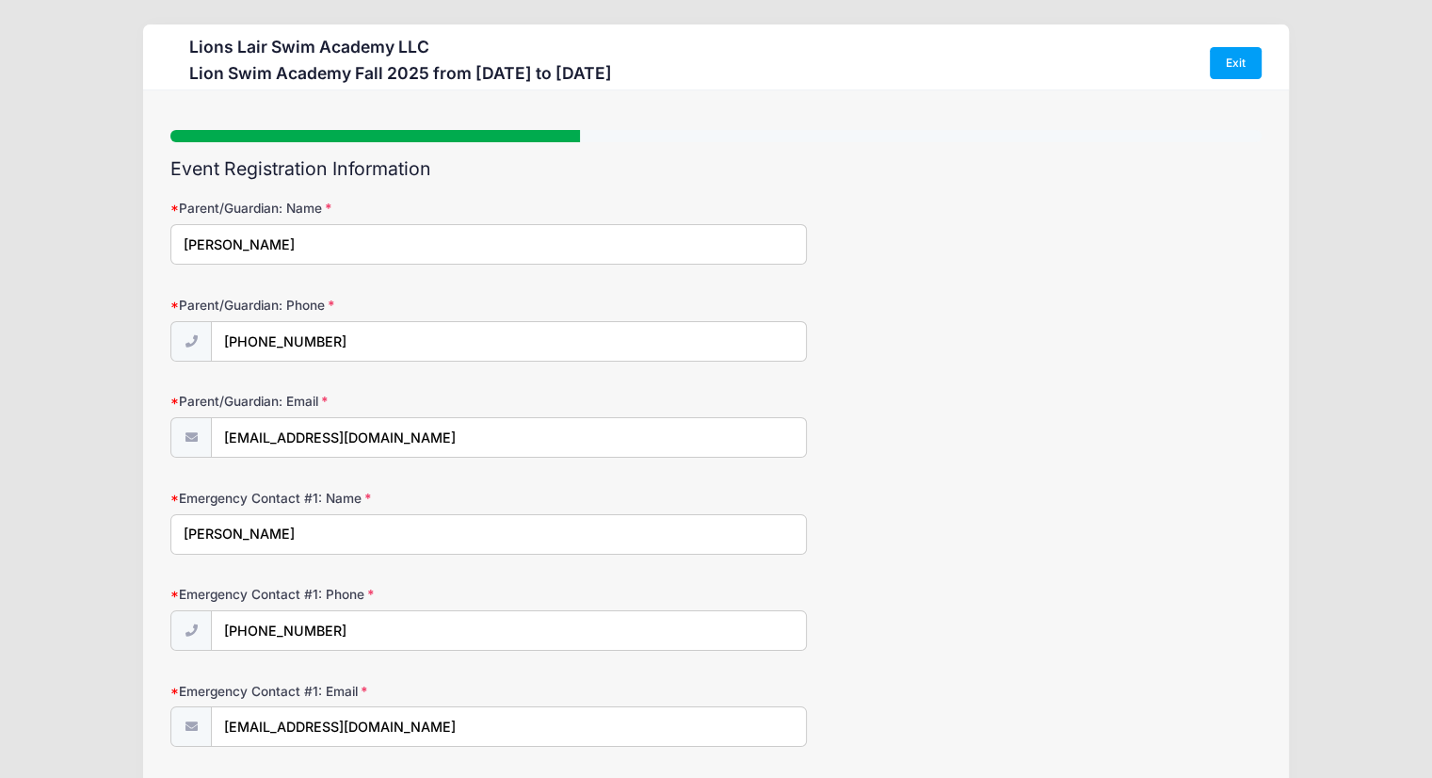
click at [1040, 518] on div "Emergency Contact #1: Name Hai Zhang" at bounding box center [715, 522] width 1091 height 66
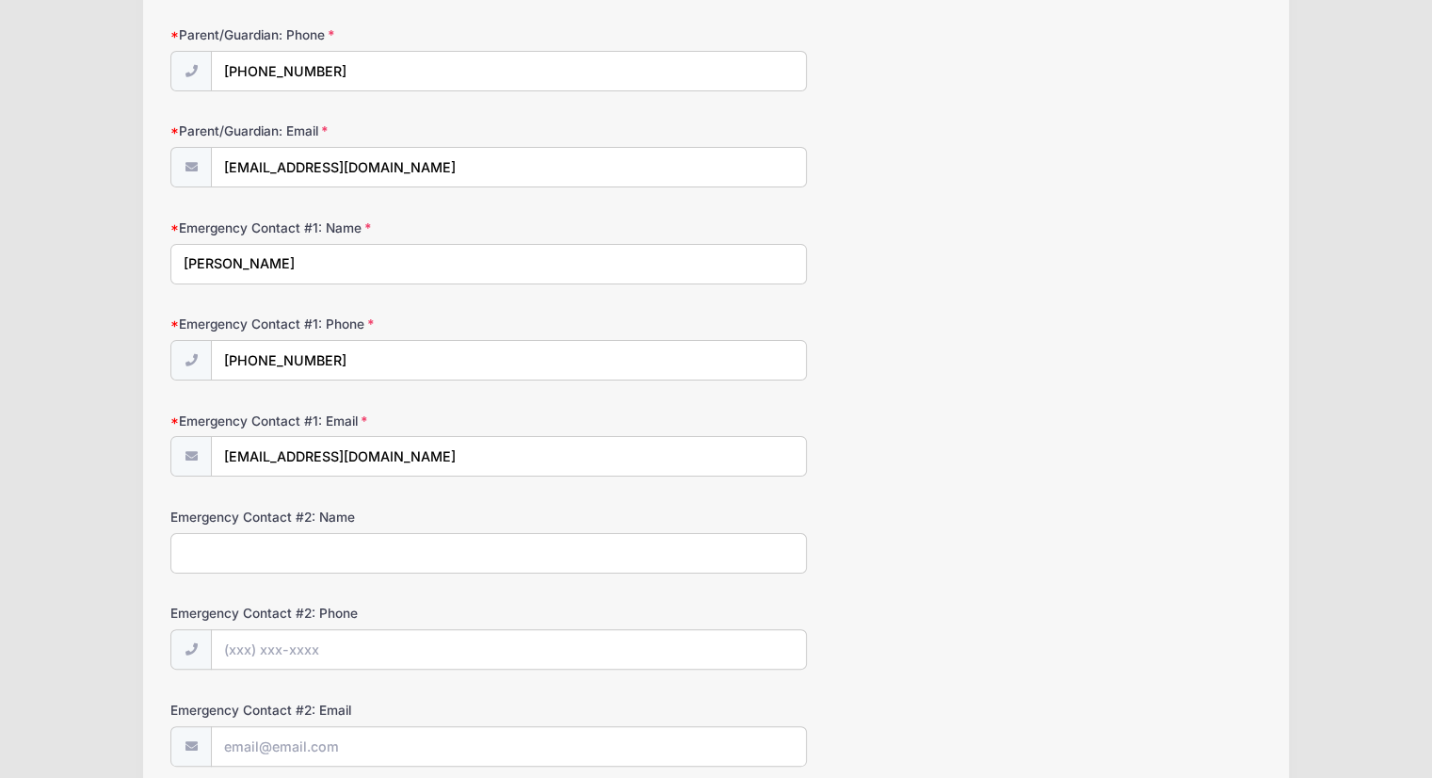
scroll to position [377, 0]
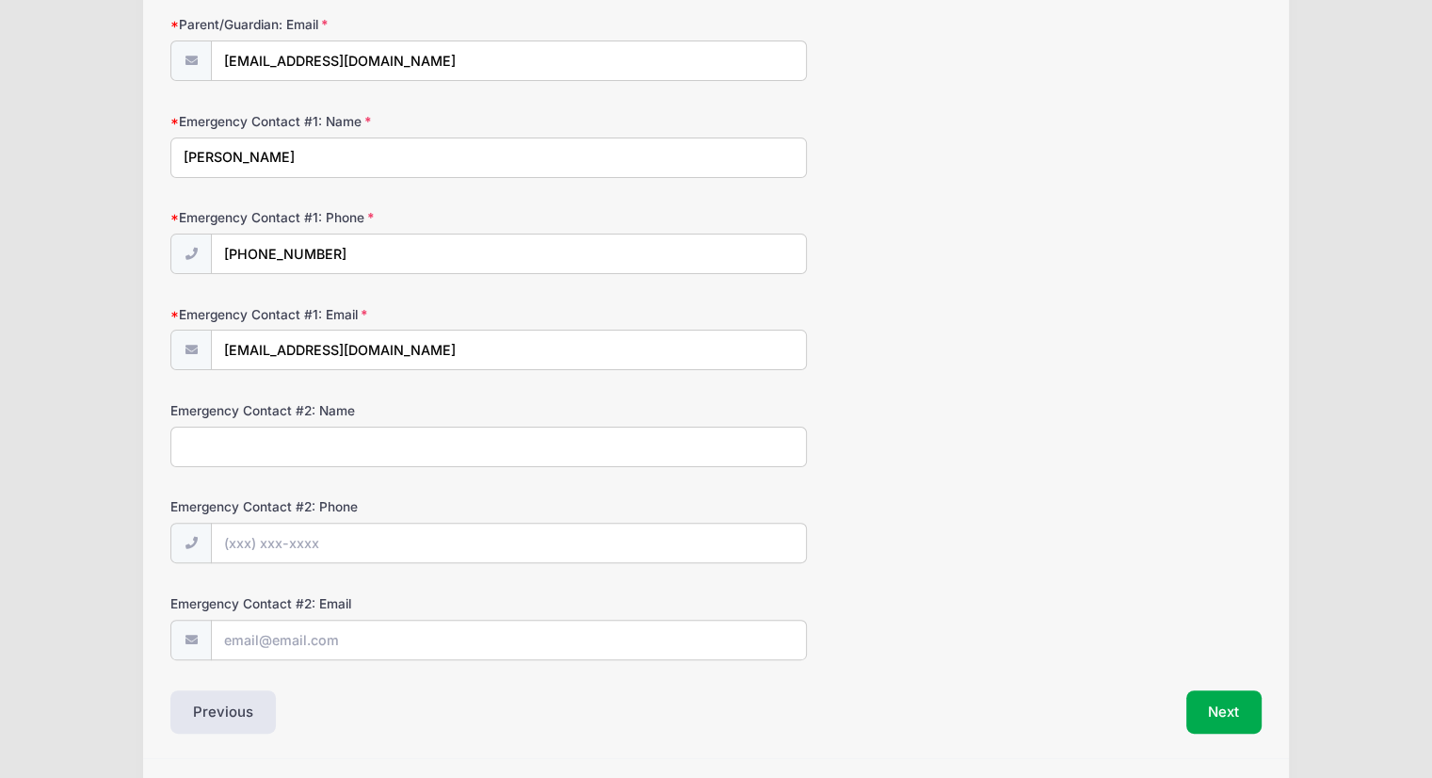
click at [186, 443] on input "Emergency Contact #2: Name" at bounding box center [488, 446] width 636 height 40
type input "[PERSON_NAME]"
click at [377, 635] on input "Emergency Contact #2: Email" at bounding box center [509, 640] width 594 height 40
click at [922, 551] on div "Emergency Contact #2: Phone" at bounding box center [715, 530] width 1091 height 66
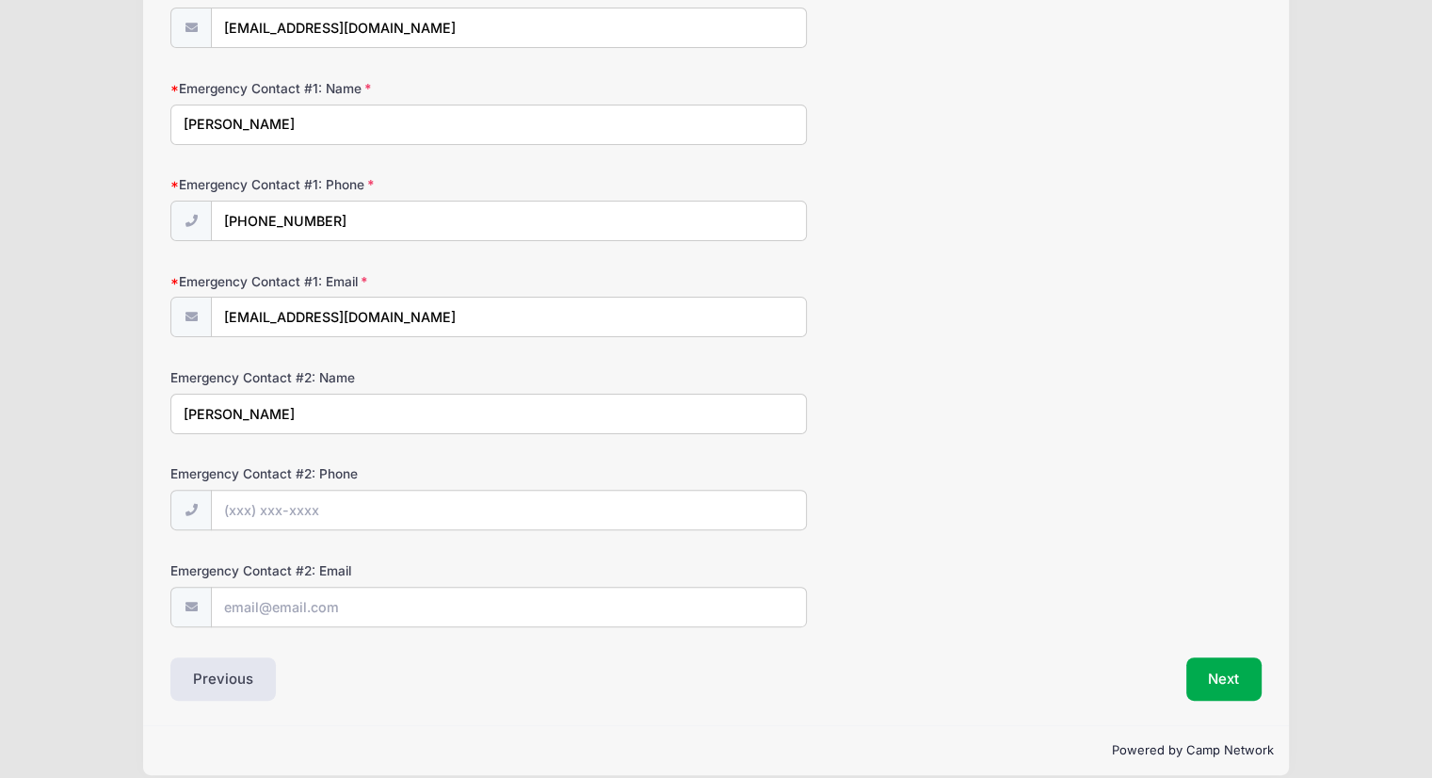
scroll to position [427, 0]
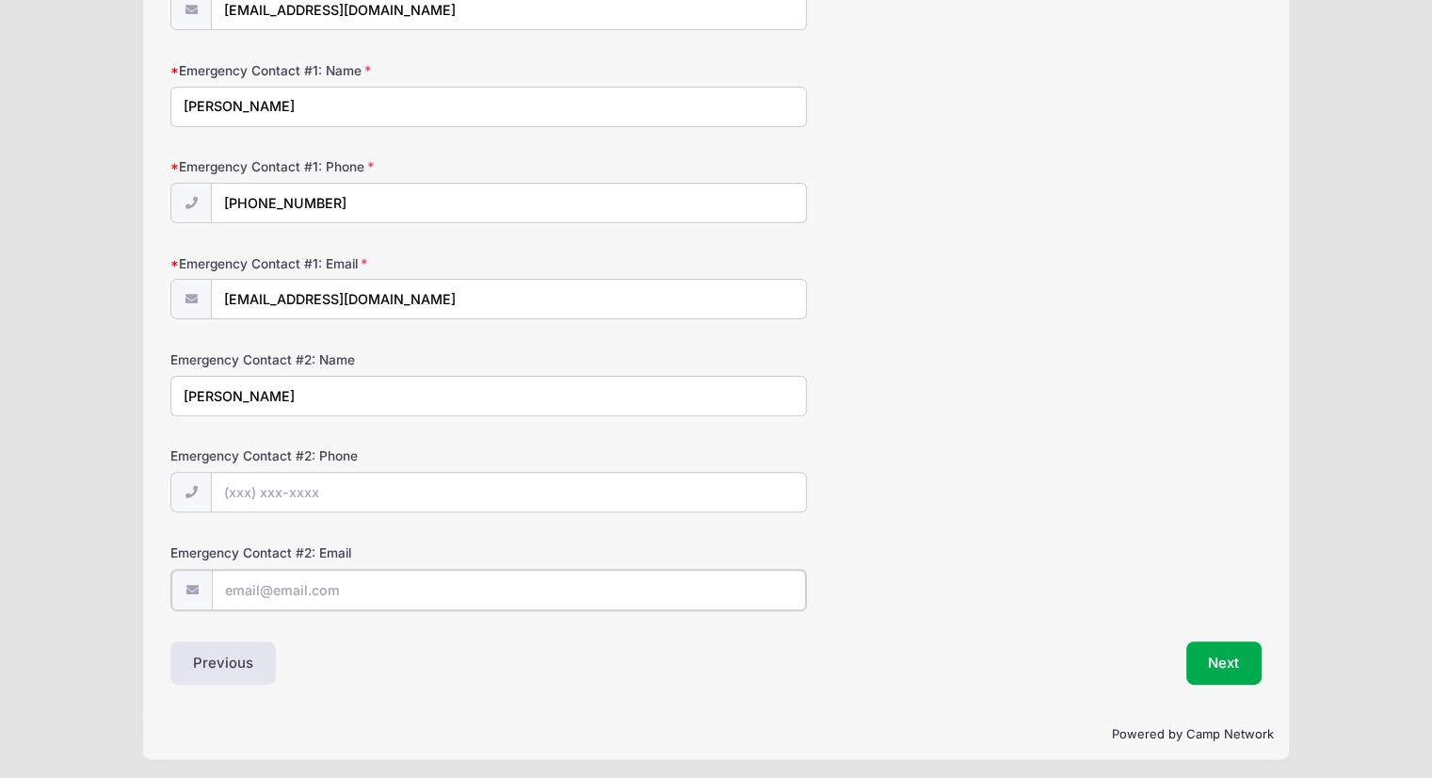
click at [399, 591] on input "Emergency Contact #2: Email" at bounding box center [509, 590] width 594 height 40
type input "[EMAIL_ADDRESS][DOMAIN_NAME]"
click at [468, 485] on input "Emergency Contact #2: Phone" at bounding box center [509, 493] width 594 height 40
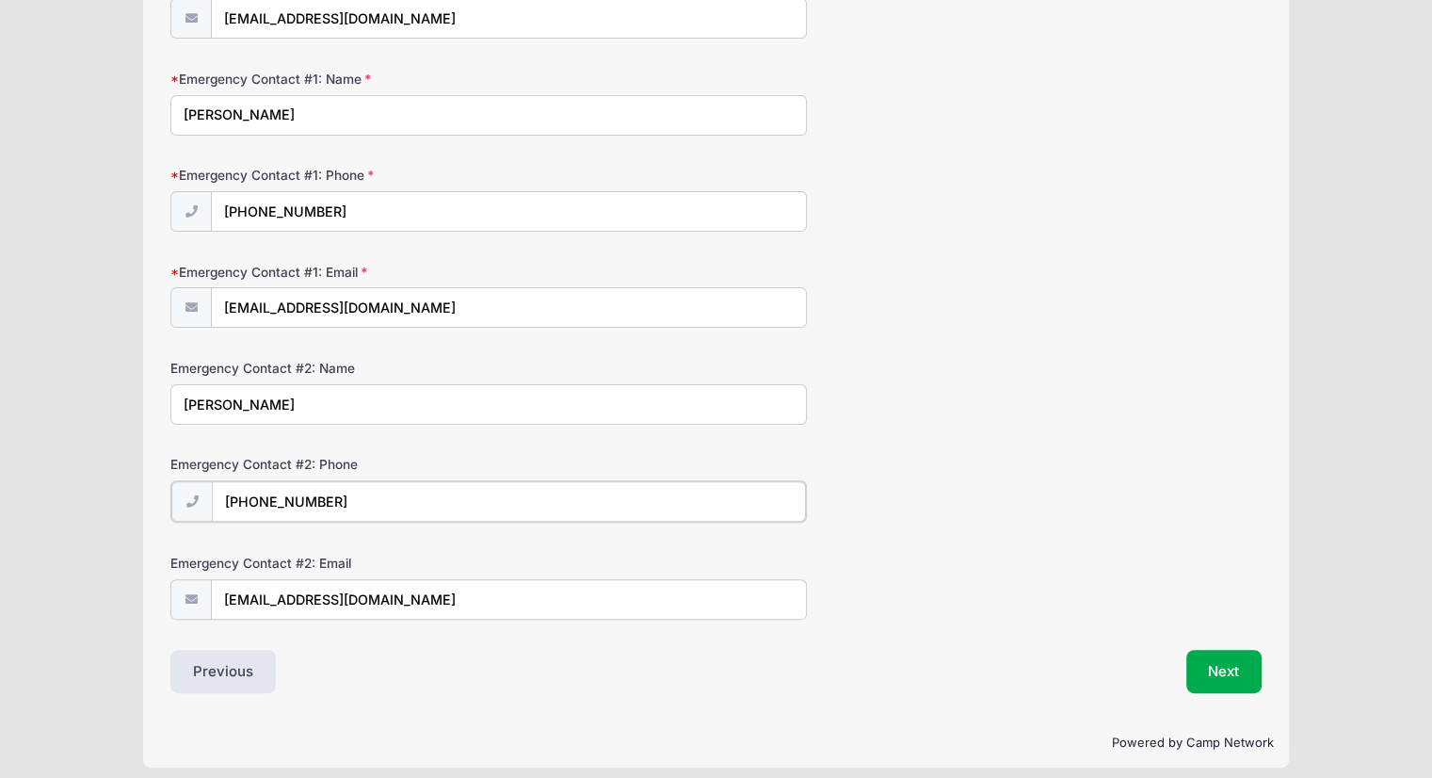
scroll to position [429, 0]
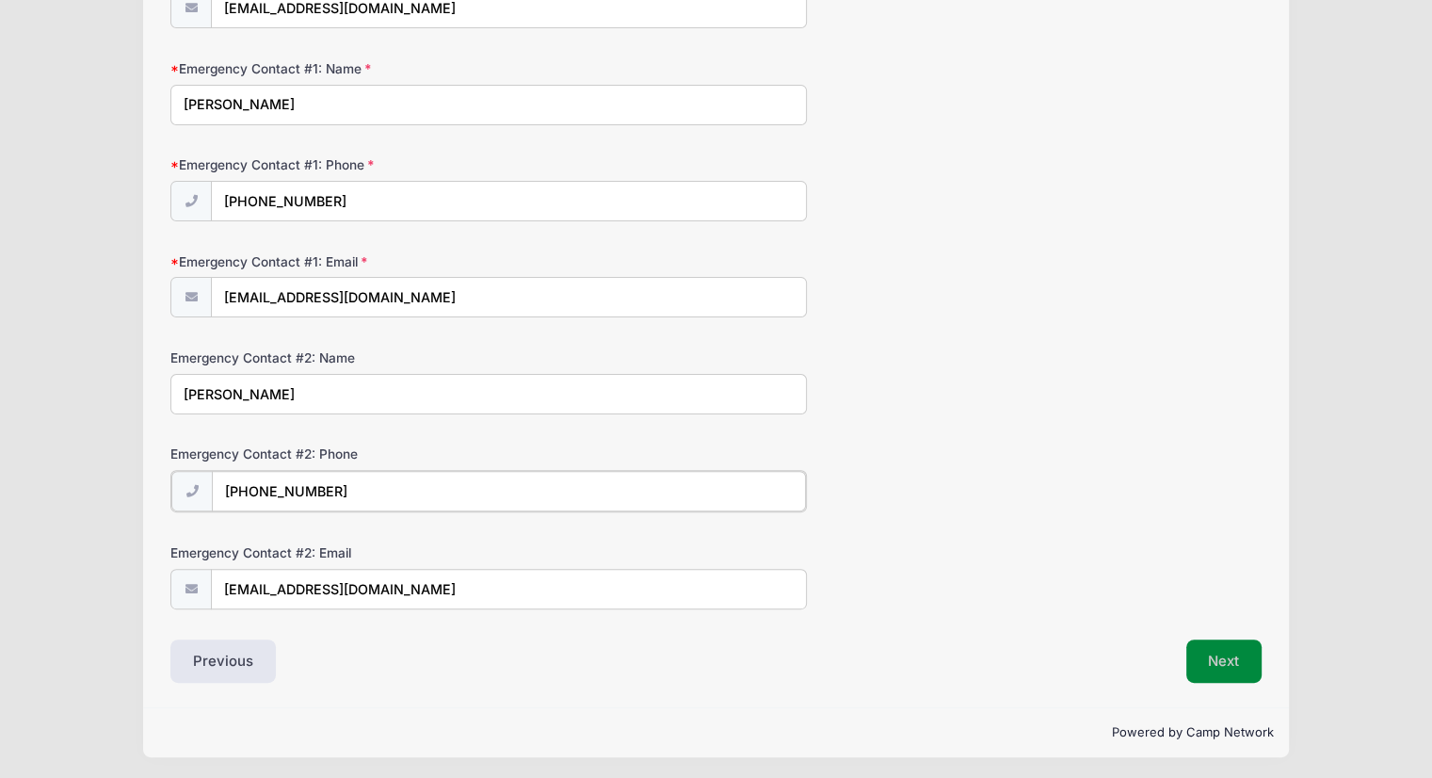
type input "[PHONE_NUMBER]"
click at [1216, 653] on button "Next" at bounding box center [1224, 658] width 76 height 43
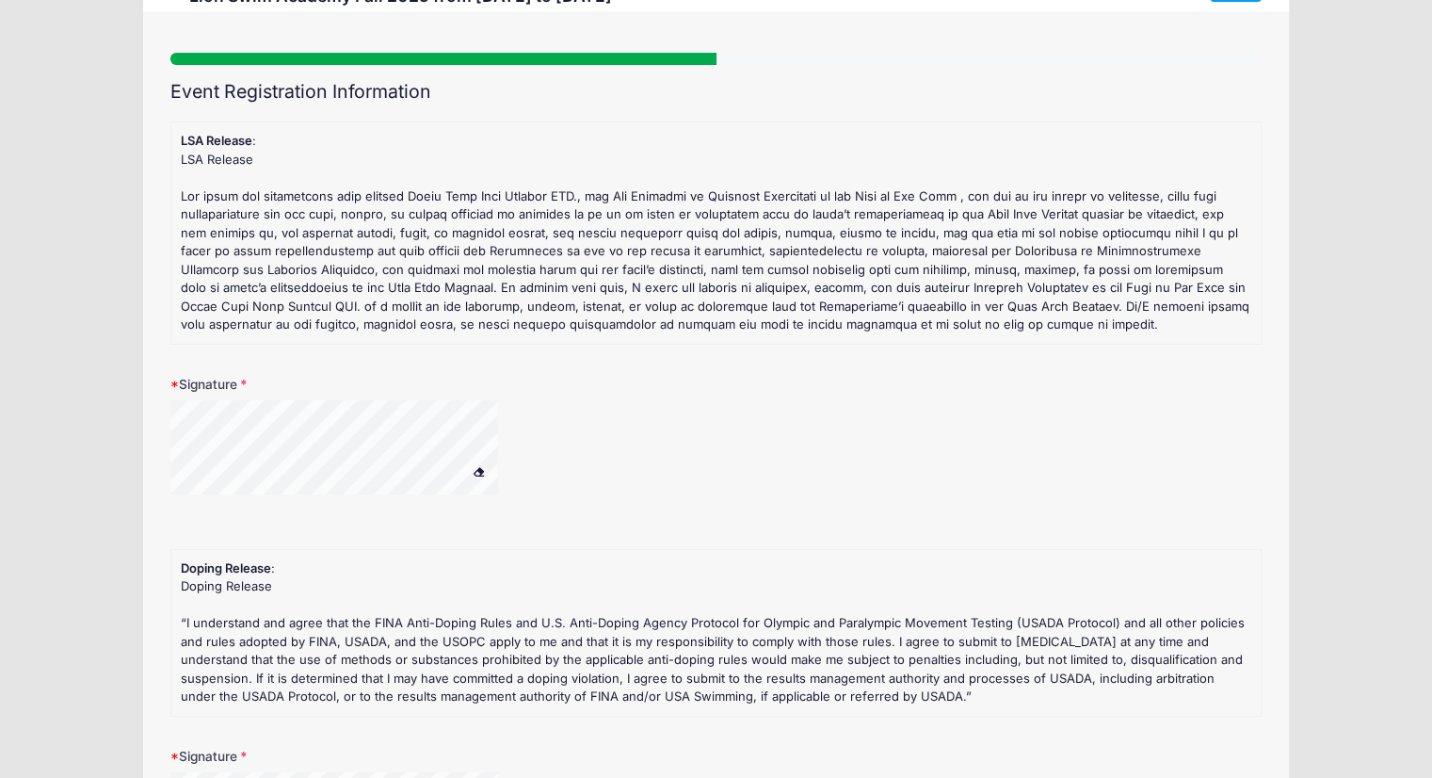
scroll to position [0, 0]
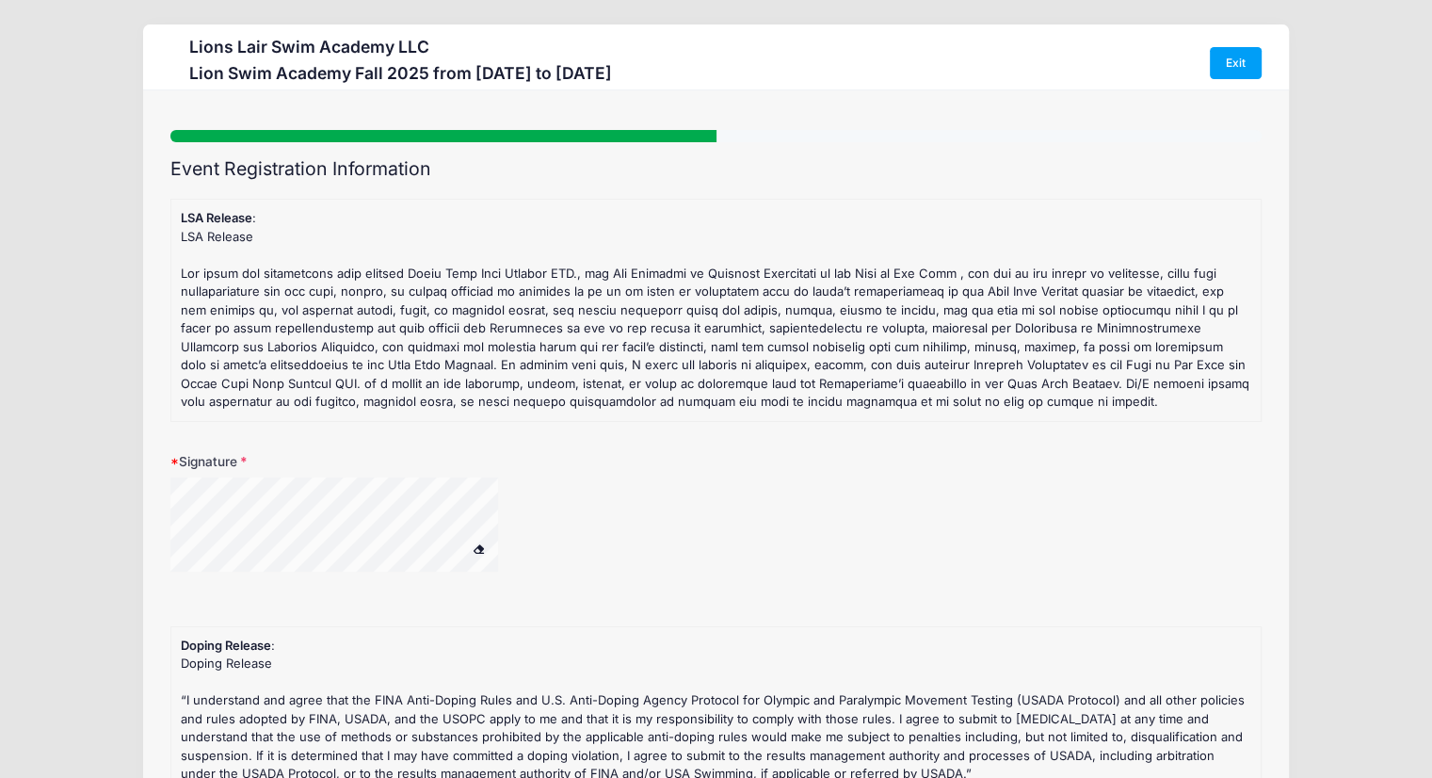
click at [475, 549] on span at bounding box center [479, 548] width 13 height 10
click at [535, 537] on div at bounding box center [358, 527] width 377 height 100
click at [484, 546] on span at bounding box center [479, 548] width 13 height 10
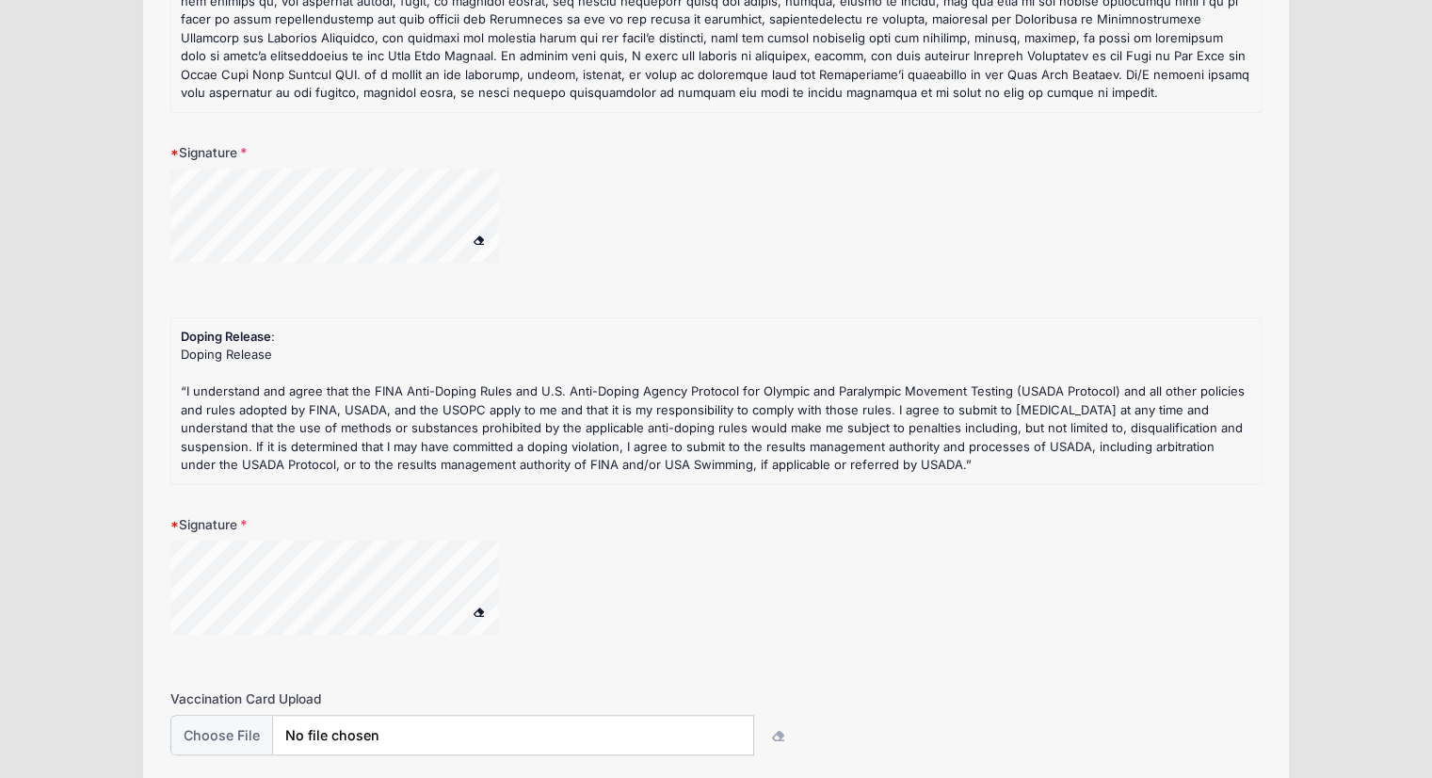
scroll to position [282, 0]
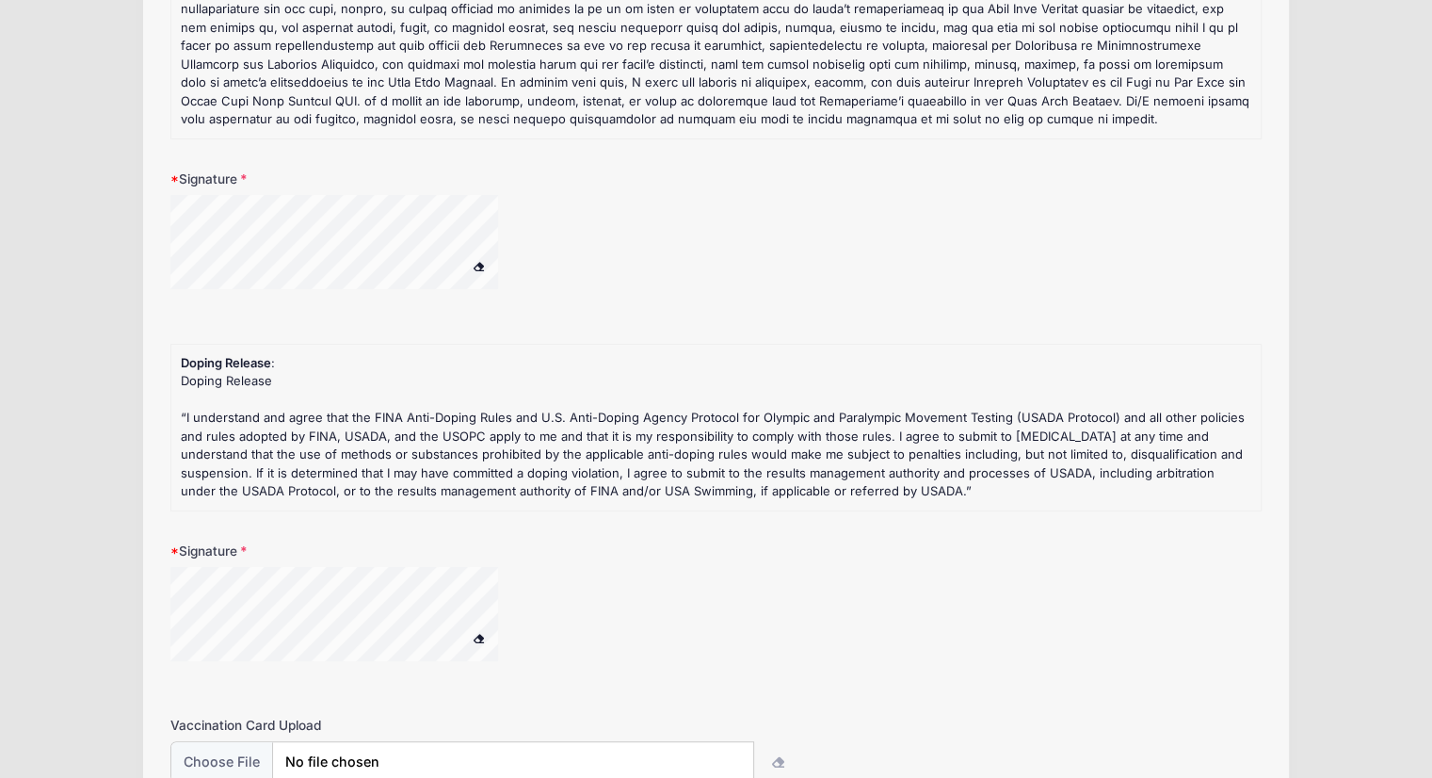
click at [473, 262] on div at bounding box center [358, 245] width 377 height 100
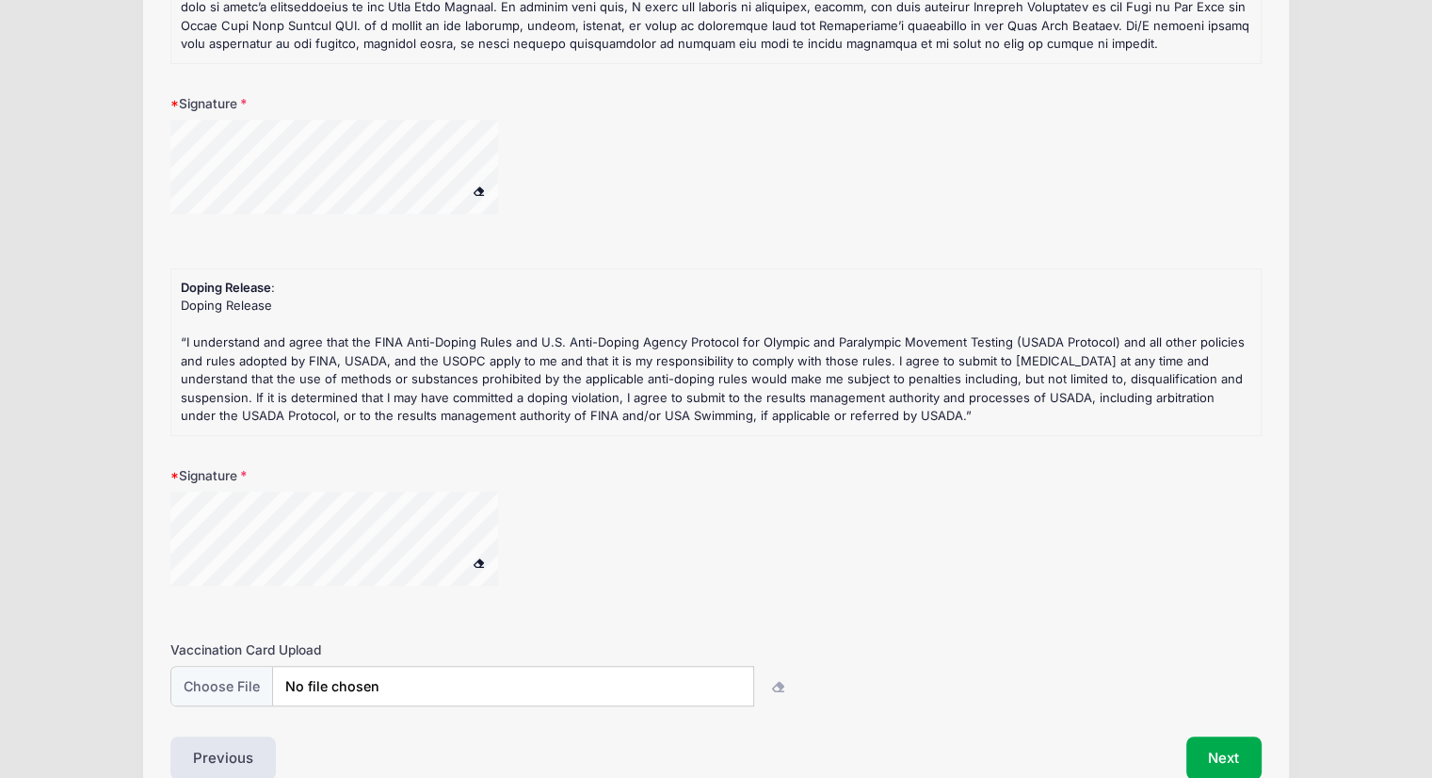
scroll to position [457, 0]
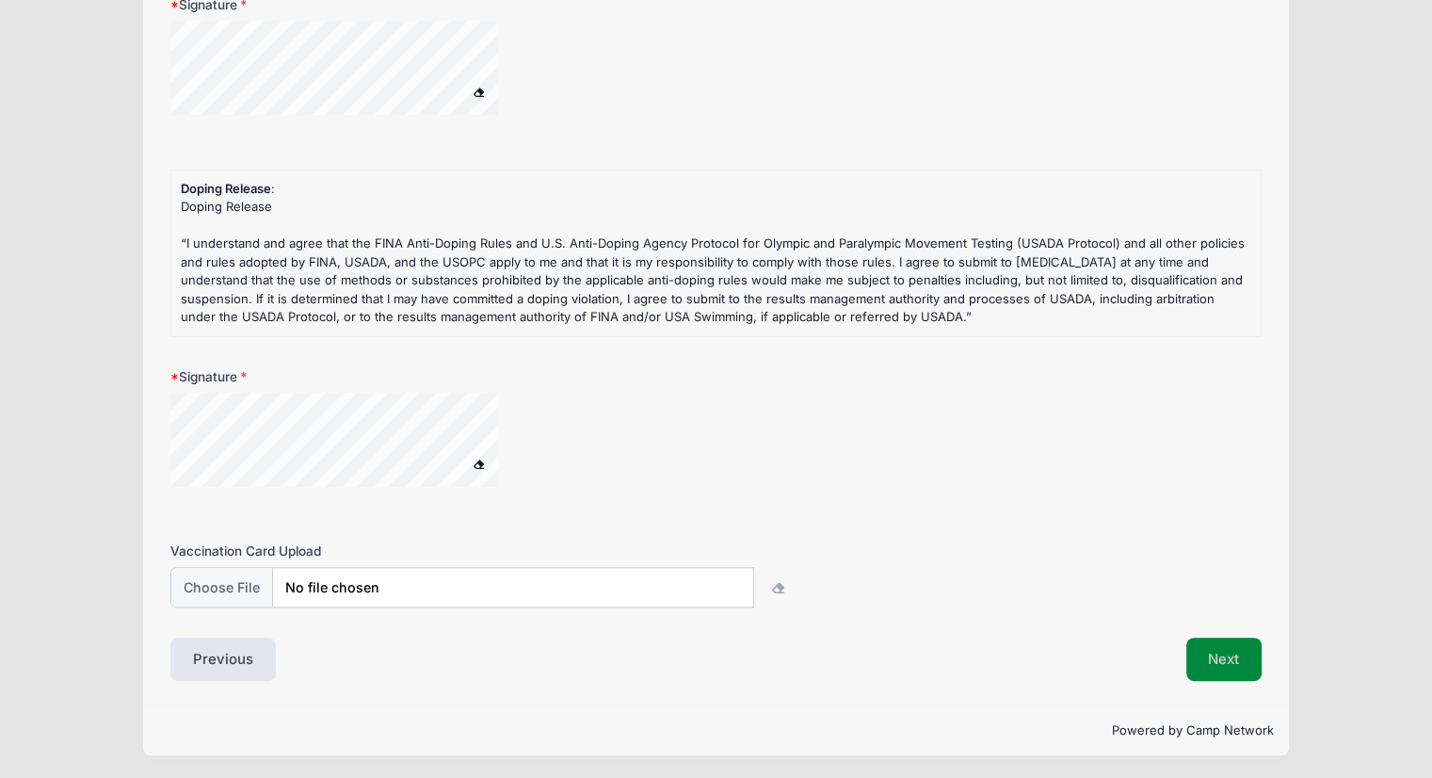
click at [1213, 651] on button "Next" at bounding box center [1224, 658] width 76 height 43
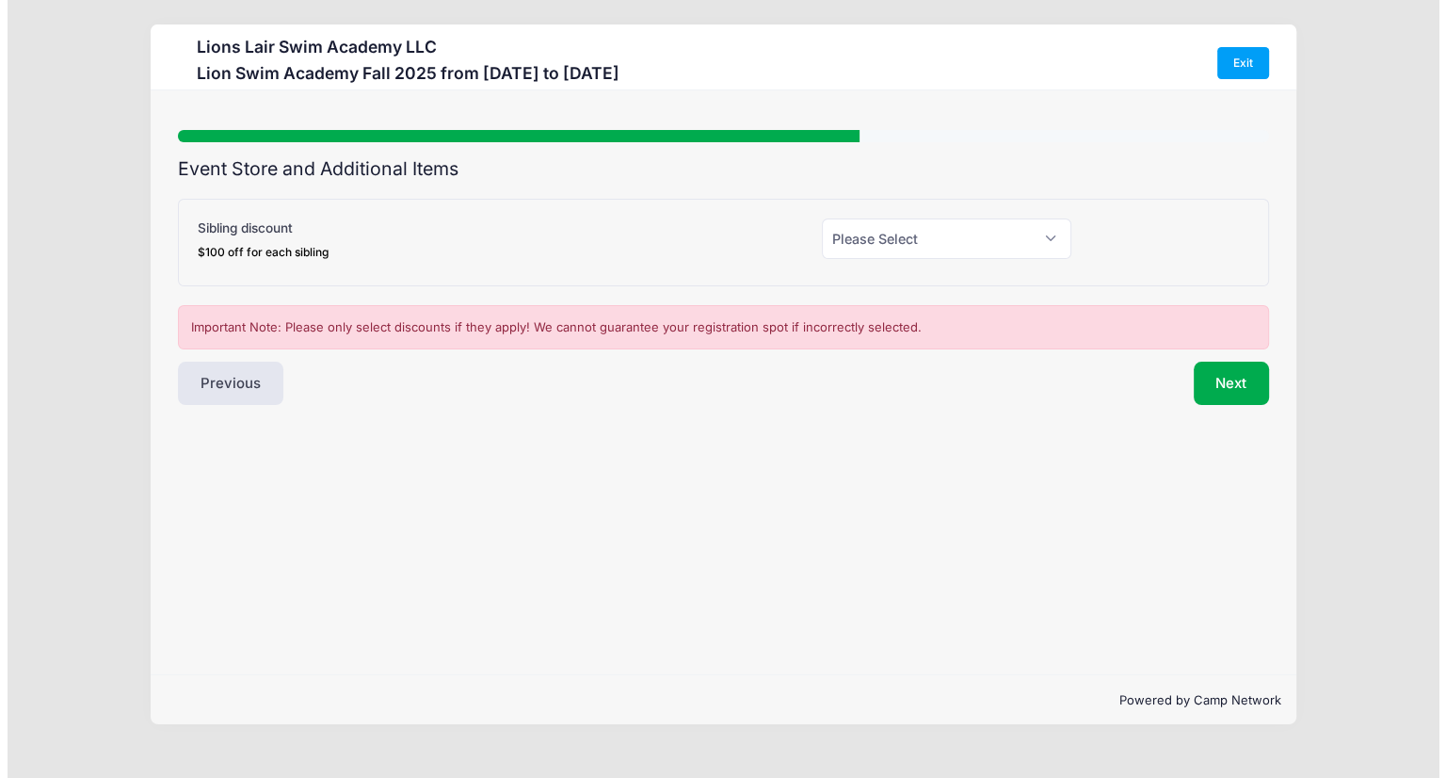
scroll to position [0, 0]
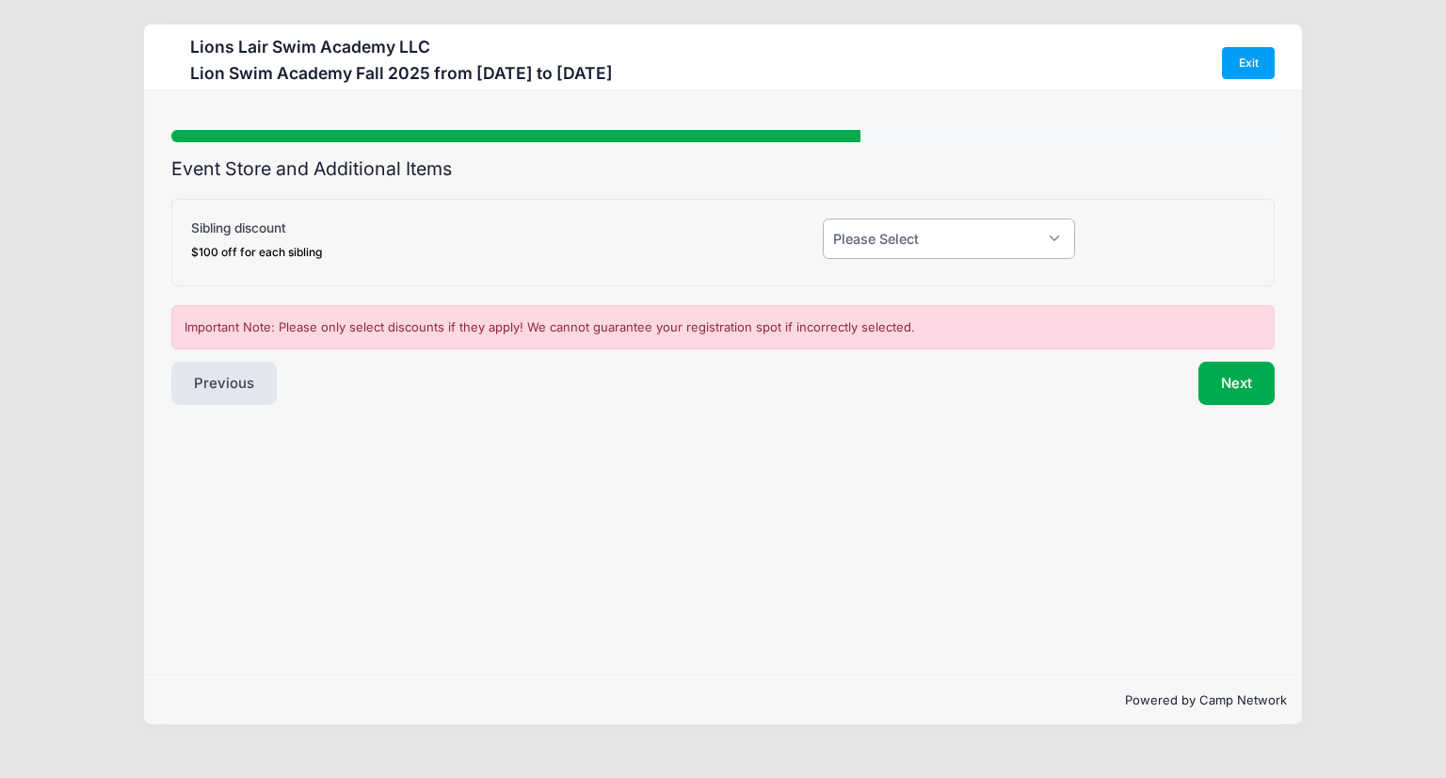
click at [855, 242] on select "Please Select Yes (-$100.00) No" at bounding box center [949, 238] width 252 height 40
select select "0"
click at [823, 218] on select "Please Select Yes (-$100.00) No" at bounding box center [949, 238] width 252 height 40
click at [1216, 389] on button "Next" at bounding box center [1236, 383] width 76 height 43
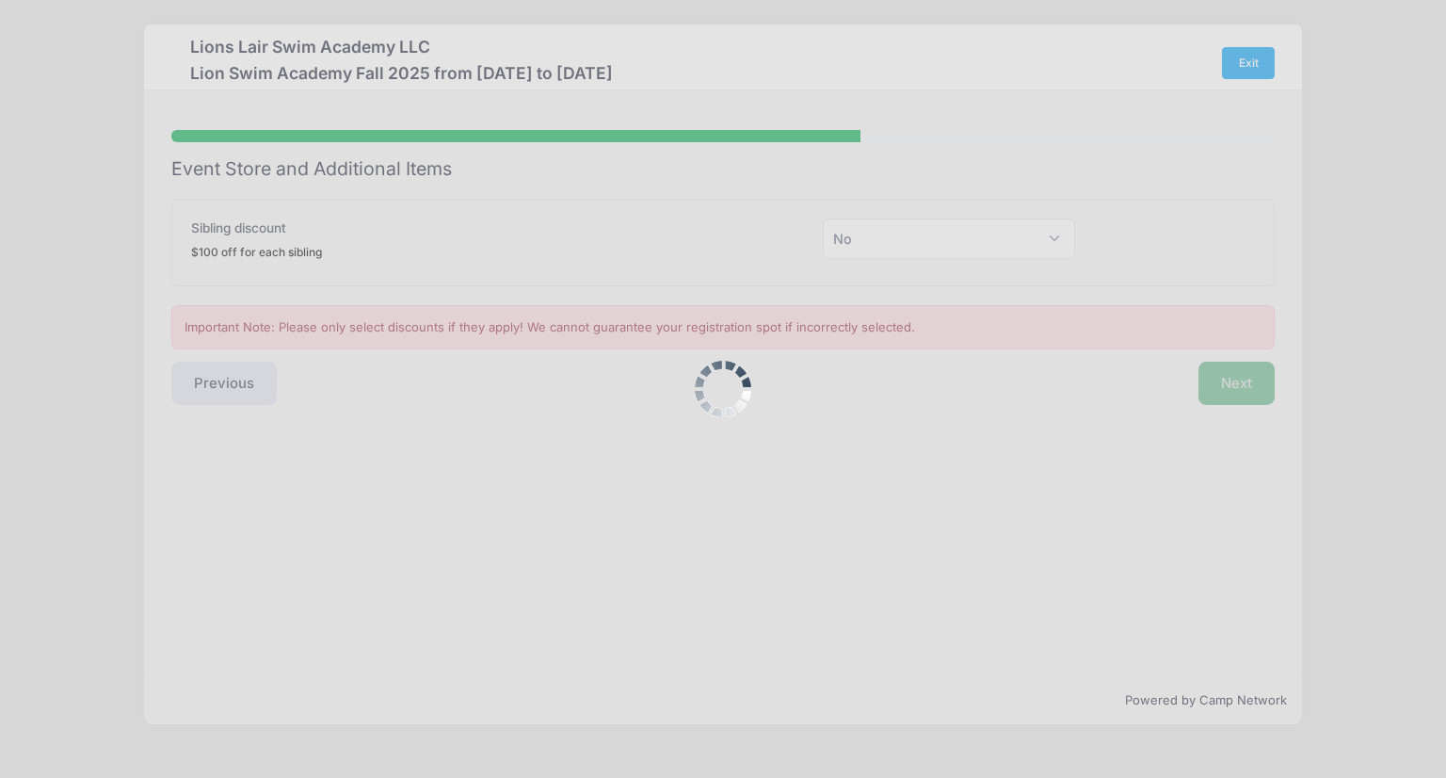
click at [1216, 389] on div at bounding box center [723, 389] width 1446 height 778
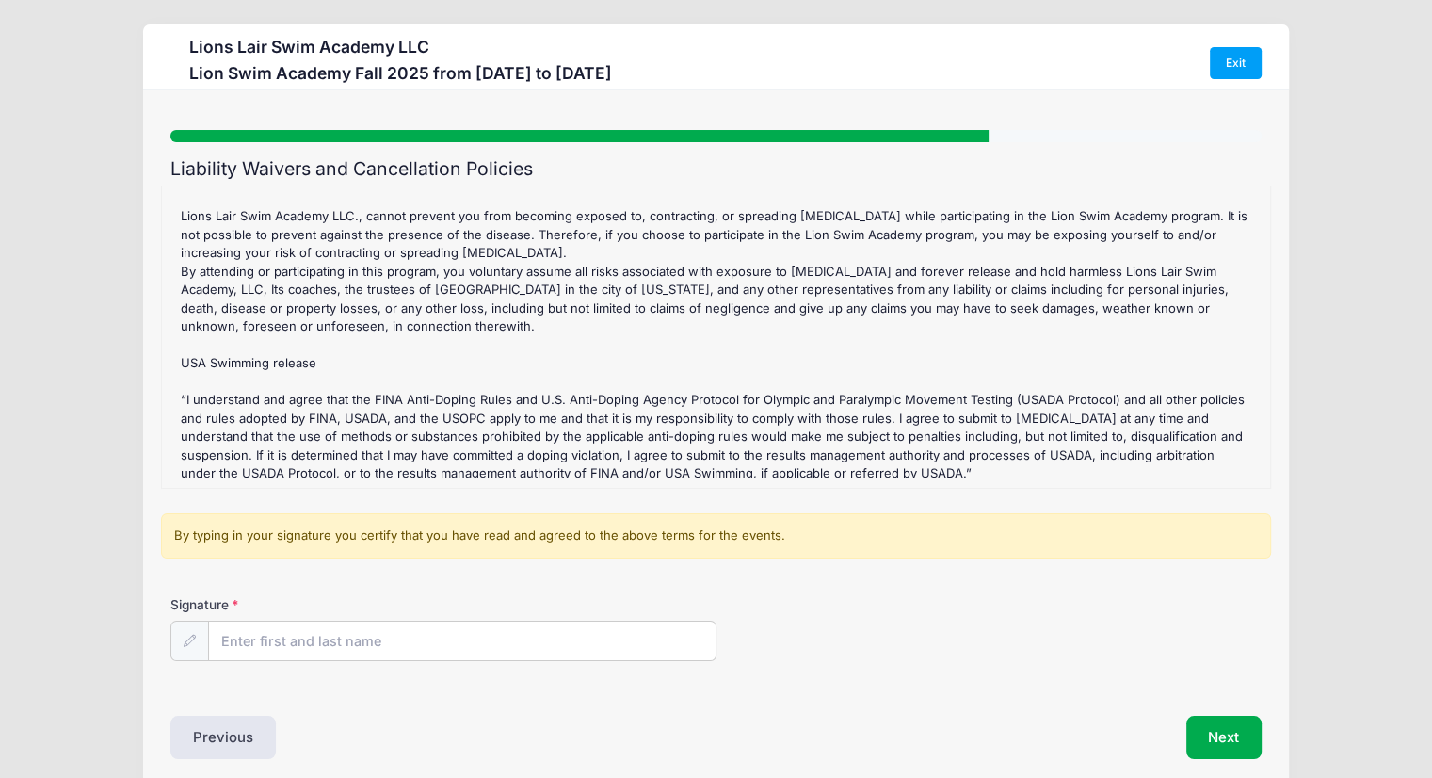
scroll to position [286, 0]
click at [288, 637] on input "Signature" at bounding box center [462, 641] width 507 height 40
type input "[PERSON_NAME]"
click at [828, 700] on div "Liability Waivers and Cancellation Policies Lion Swim Academy Fall 2025 Refund …" at bounding box center [715, 459] width 1091 height 602
click at [1208, 717] on button "Next" at bounding box center [1224, 737] width 76 height 43
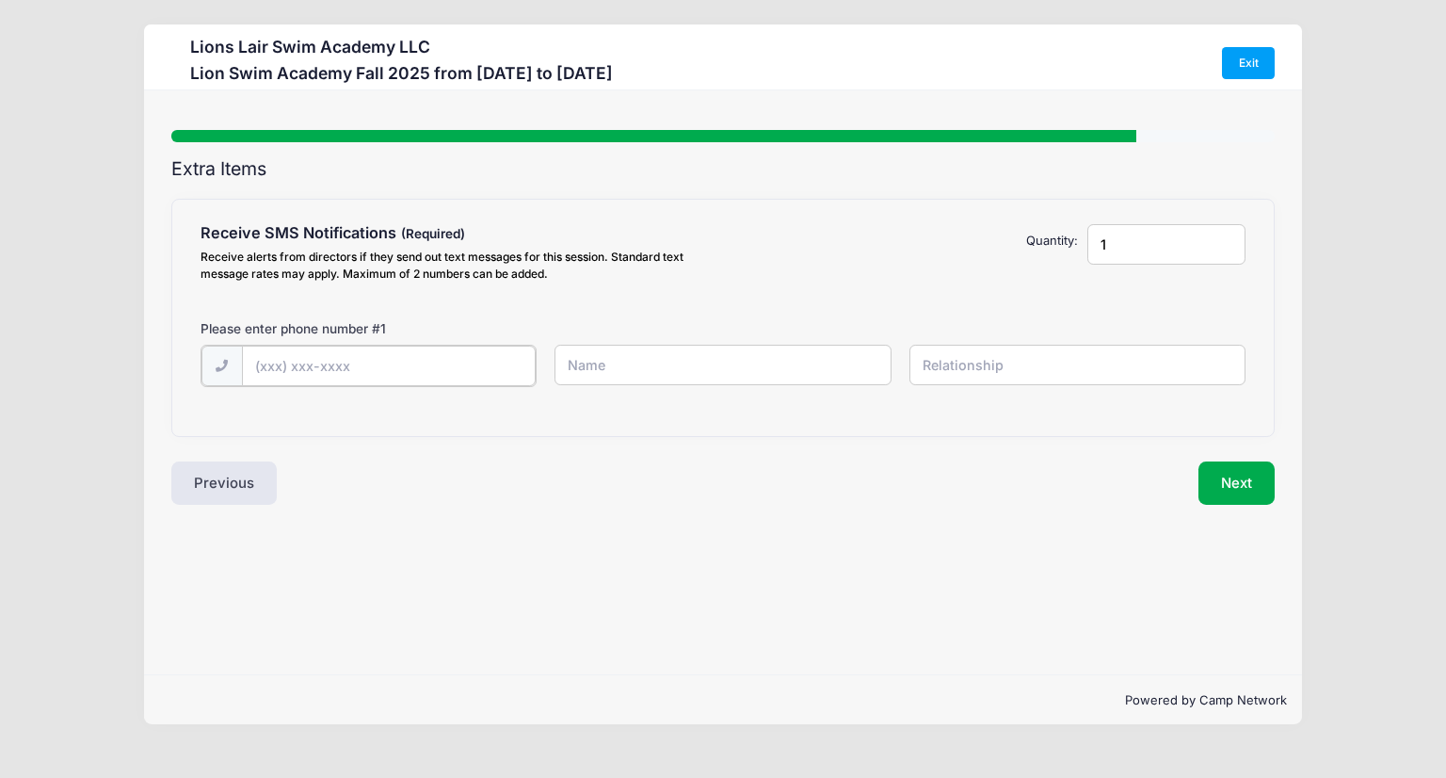
click at [286, 361] on input "text" at bounding box center [389, 366] width 294 height 40
type input "[PHONE_NUMBER]"
click at [602, 359] on input "text" at bounding box center [723, 365] width 336 height 40
type input "[PERSON_NAME]"
click at [949, 360] on input "text" at bounding box center [1077, 365] width 336 height 40
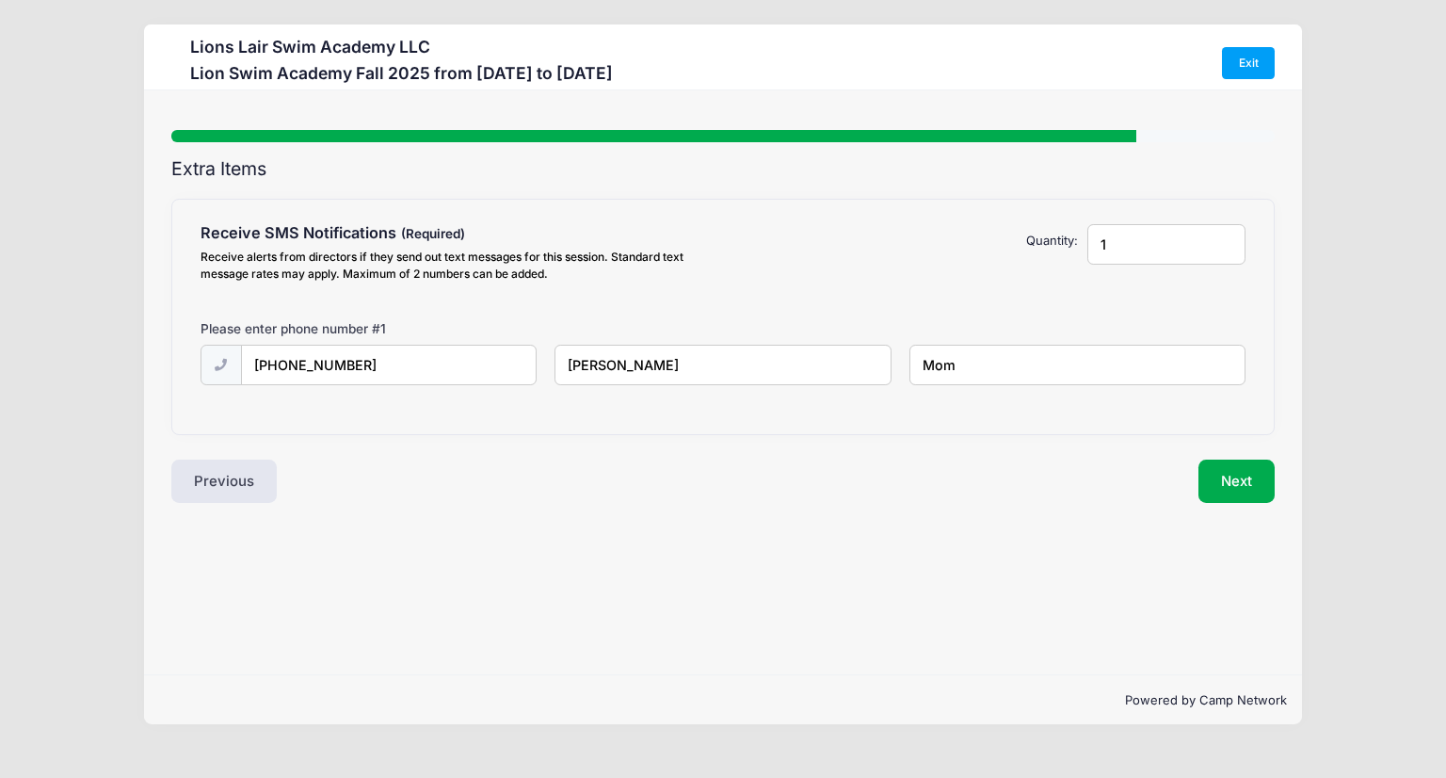
type input "Mom"
click at [1054, 581] on div "Step 7 /7 Step 1 Step 2 Step 3 Step 4 Step 5 Policies Extra Items Summary Parti…" at bounding box center [723, 382] width 1158 height 584
click at [1228, 484] on button "Next" at bounding box center [1236, 480] width 76 height 43
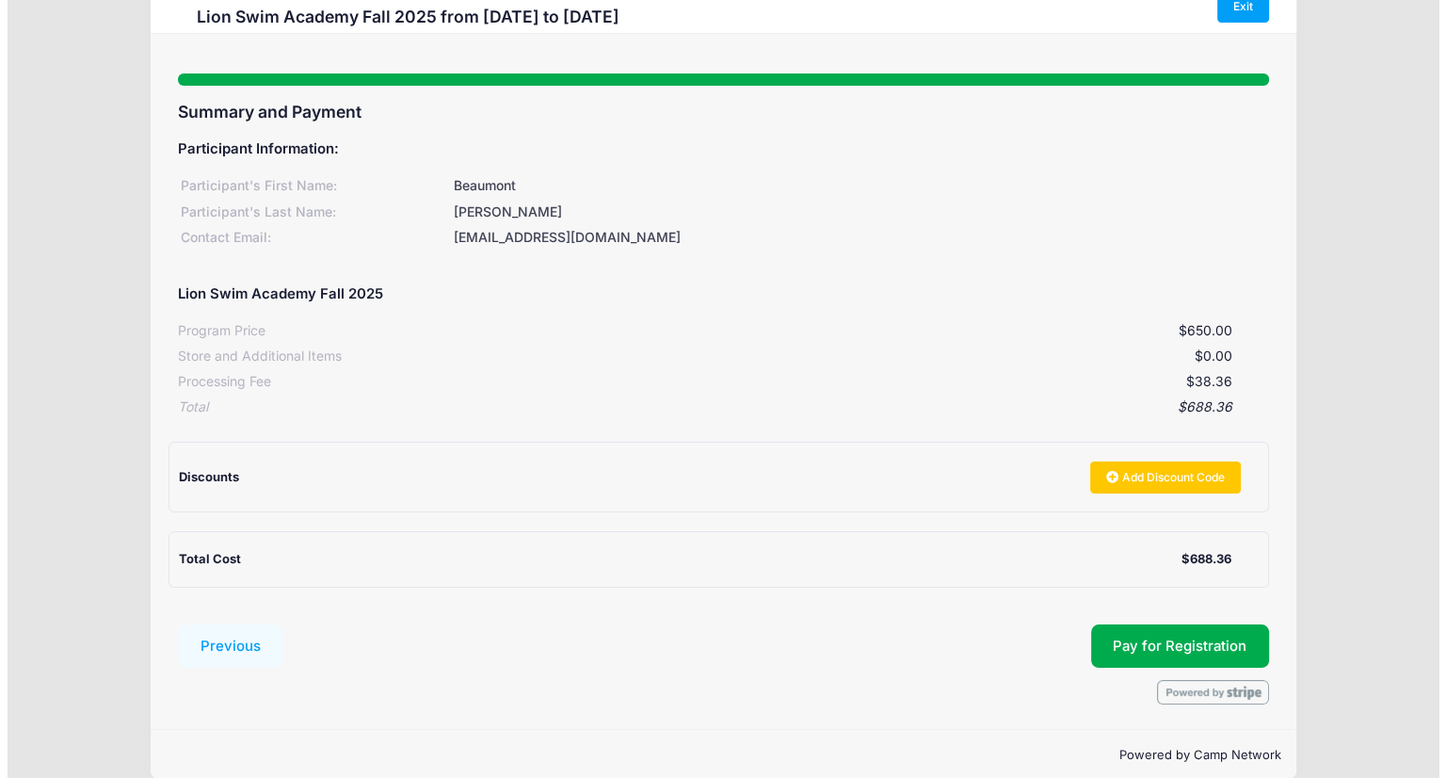
scroll to position [81, 0]
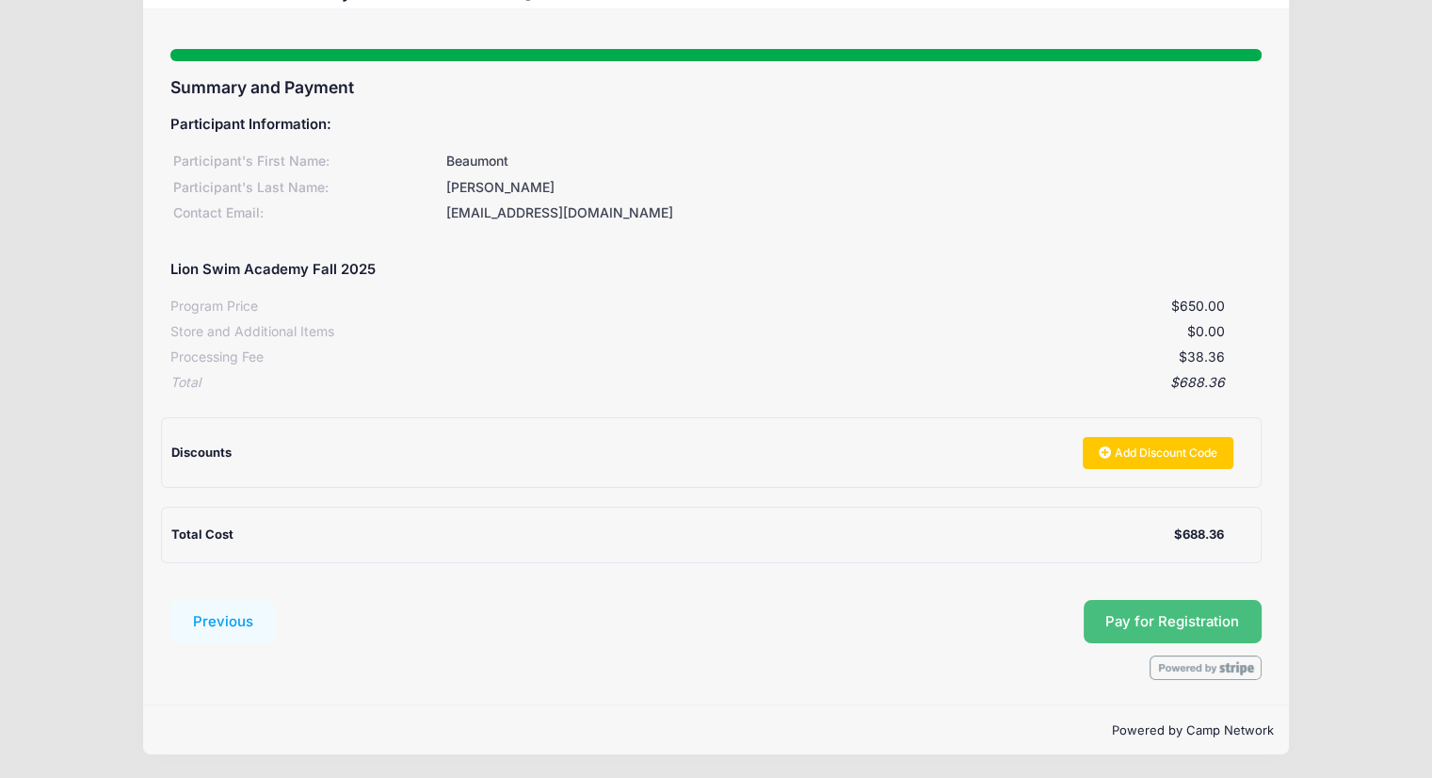
click at [1143, 615] on button "Pay for Registration" at bounding box center [1173, 621] width 179 height 43
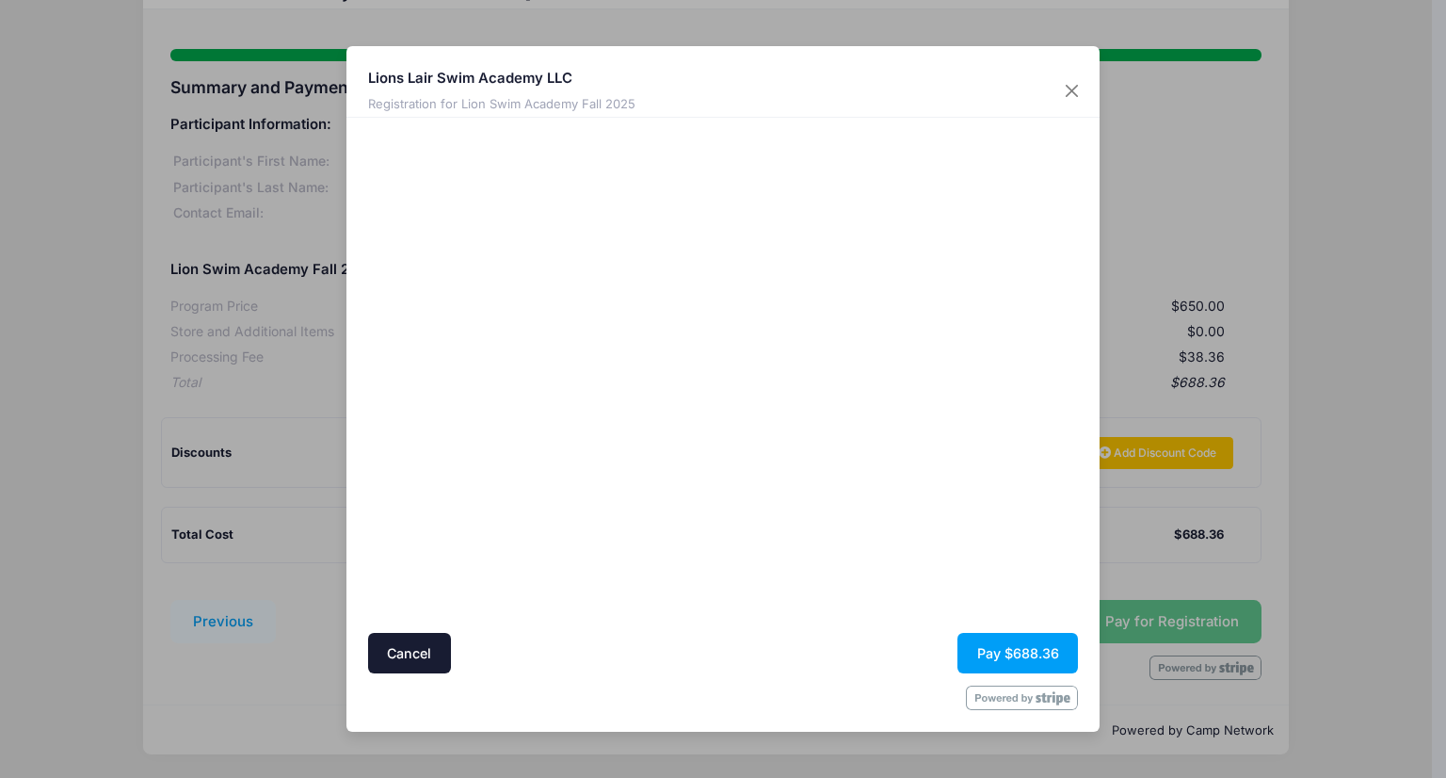
click at [930, 581] on div at bounding box center [905, 375] width 346 height 497
click at [986, 649] on button "Pay $688.36" at bounding box center [1017, 653] width 121 height 40
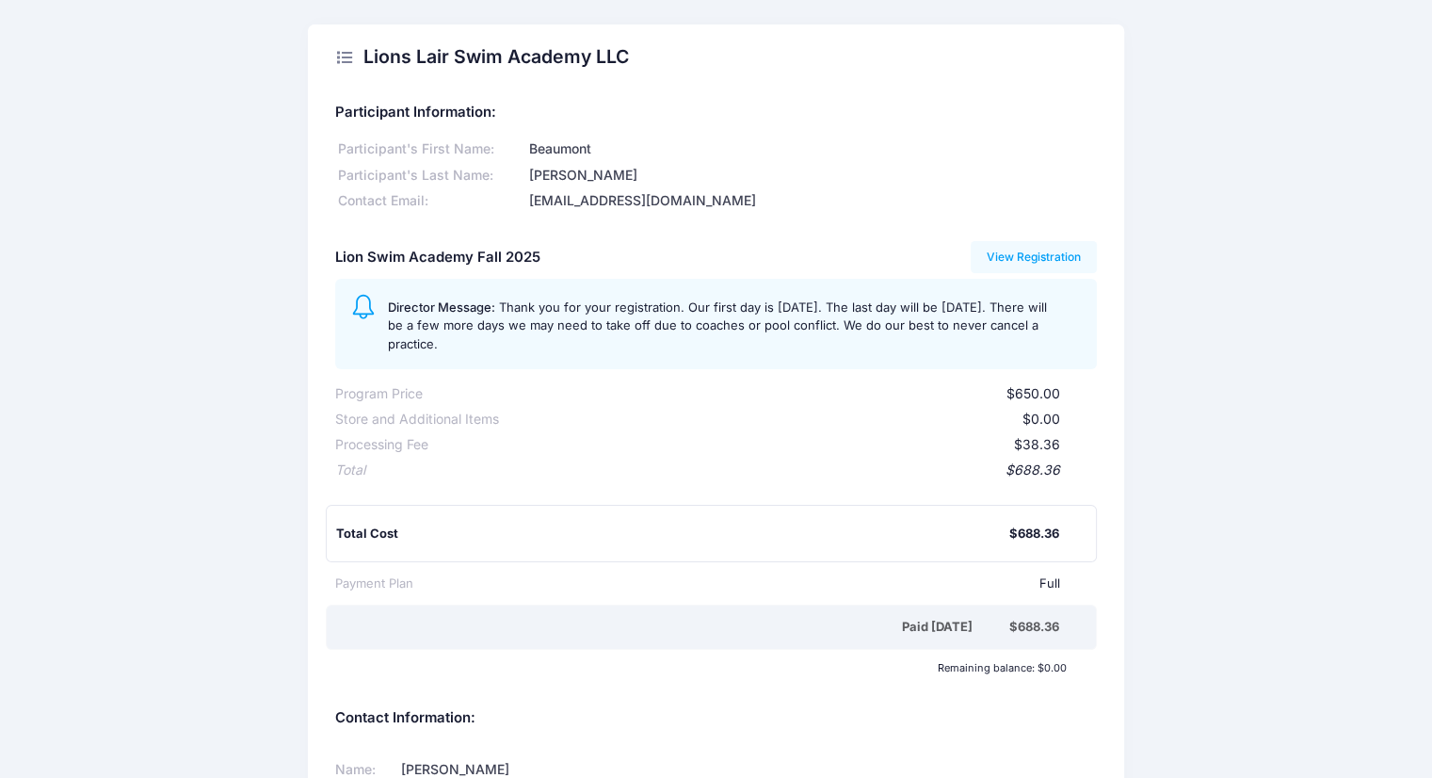
click at [342, 57] on icon at bounding box center [344, 57] width 19 height 0
click at [1021, 262] on link "View Registration" at bounding box center [1034, 257] width 127 height 32
